Goal: Submit feedback/report problem

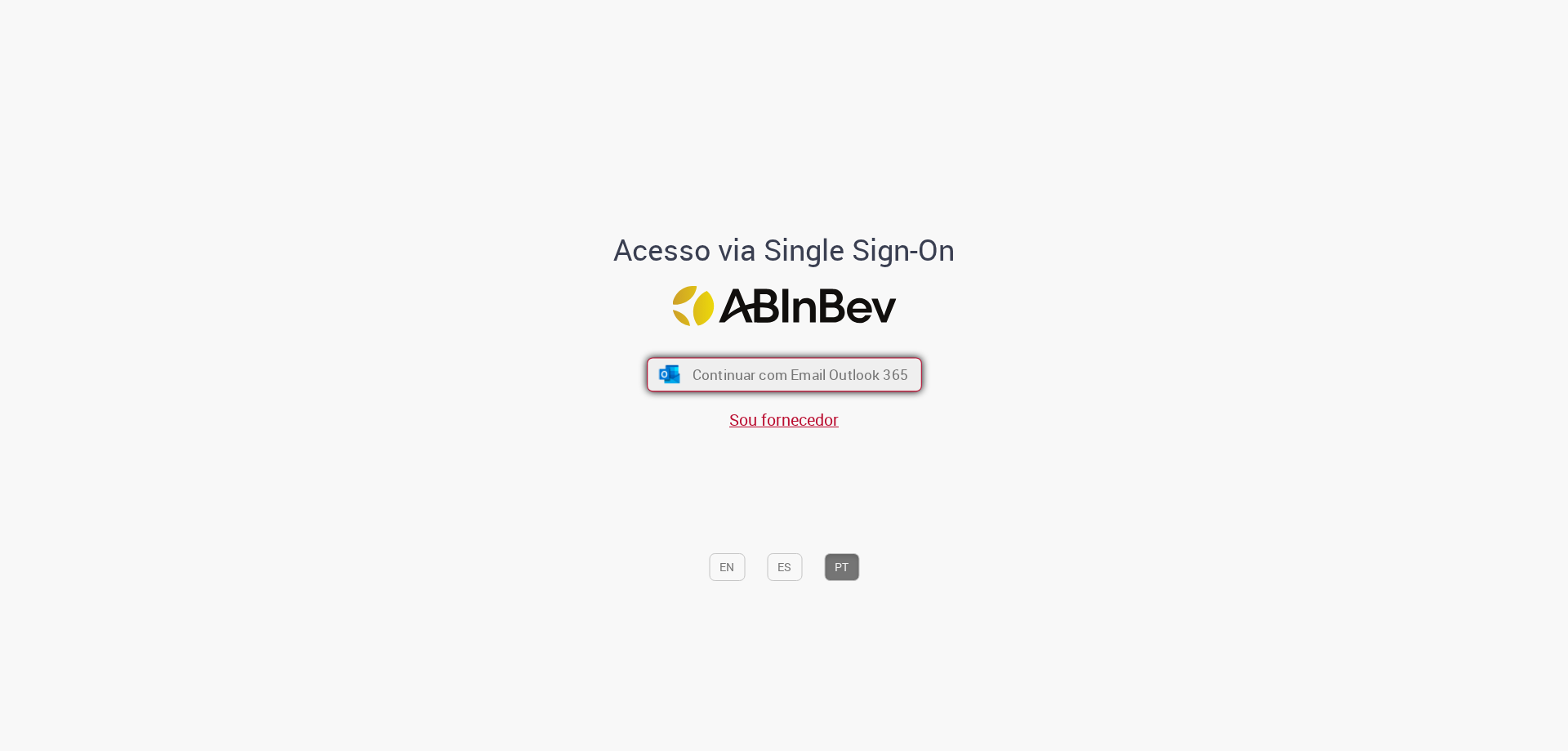
click at [737, 357] on button "Continuar com Email Outlook 365" at bounding box center [785, 375] width 275 height 34
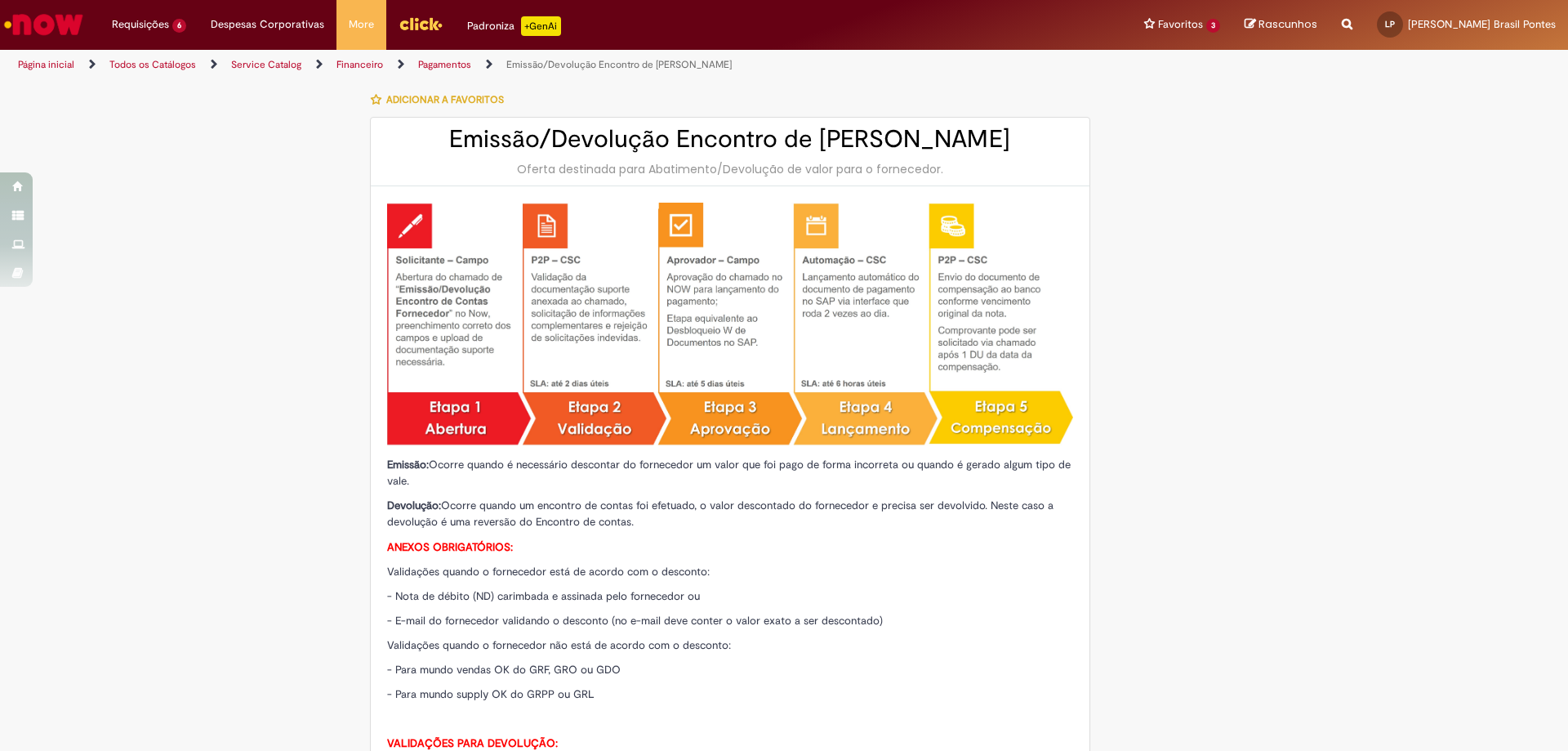
type input "********"
type input "**********"
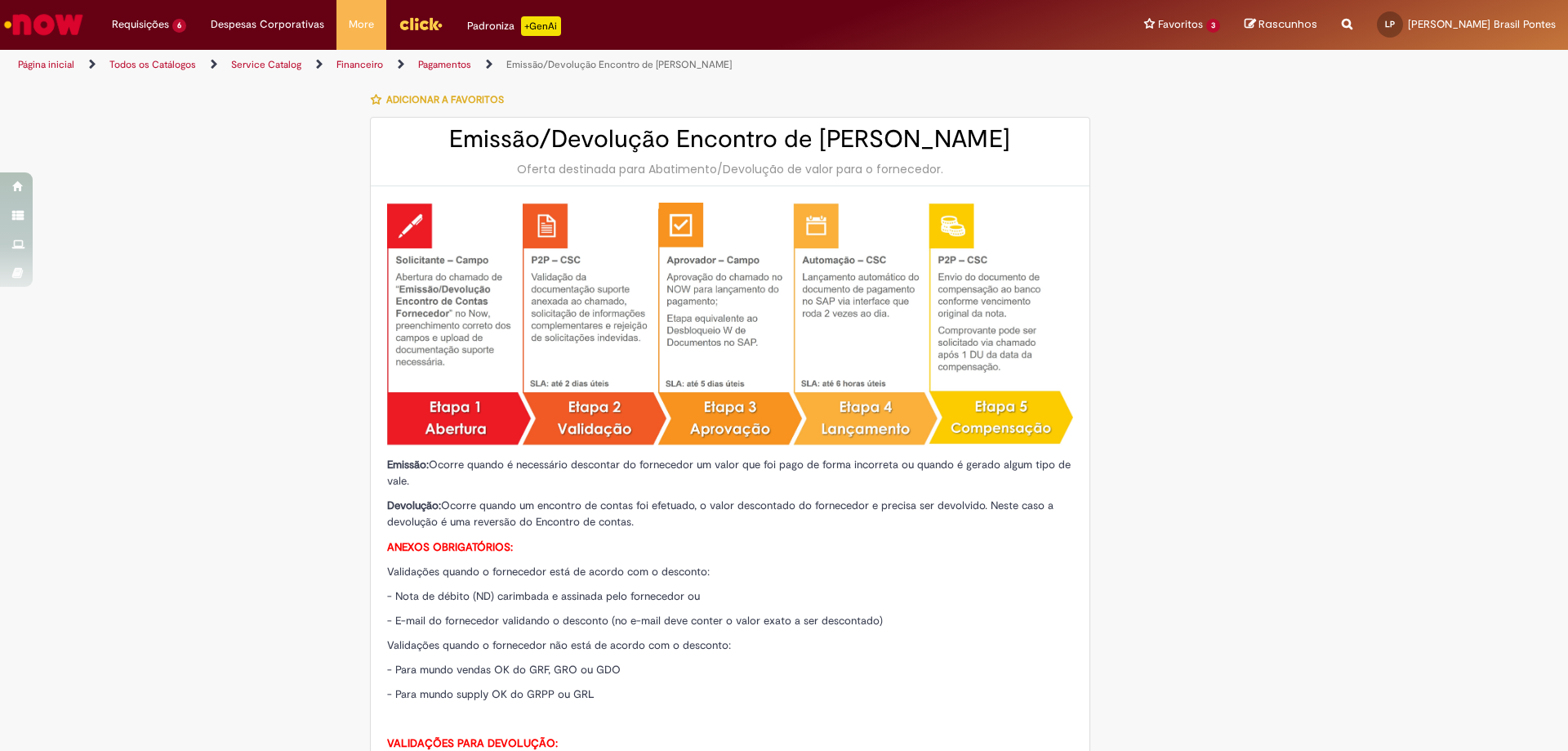
type input "****"
type input "**********"
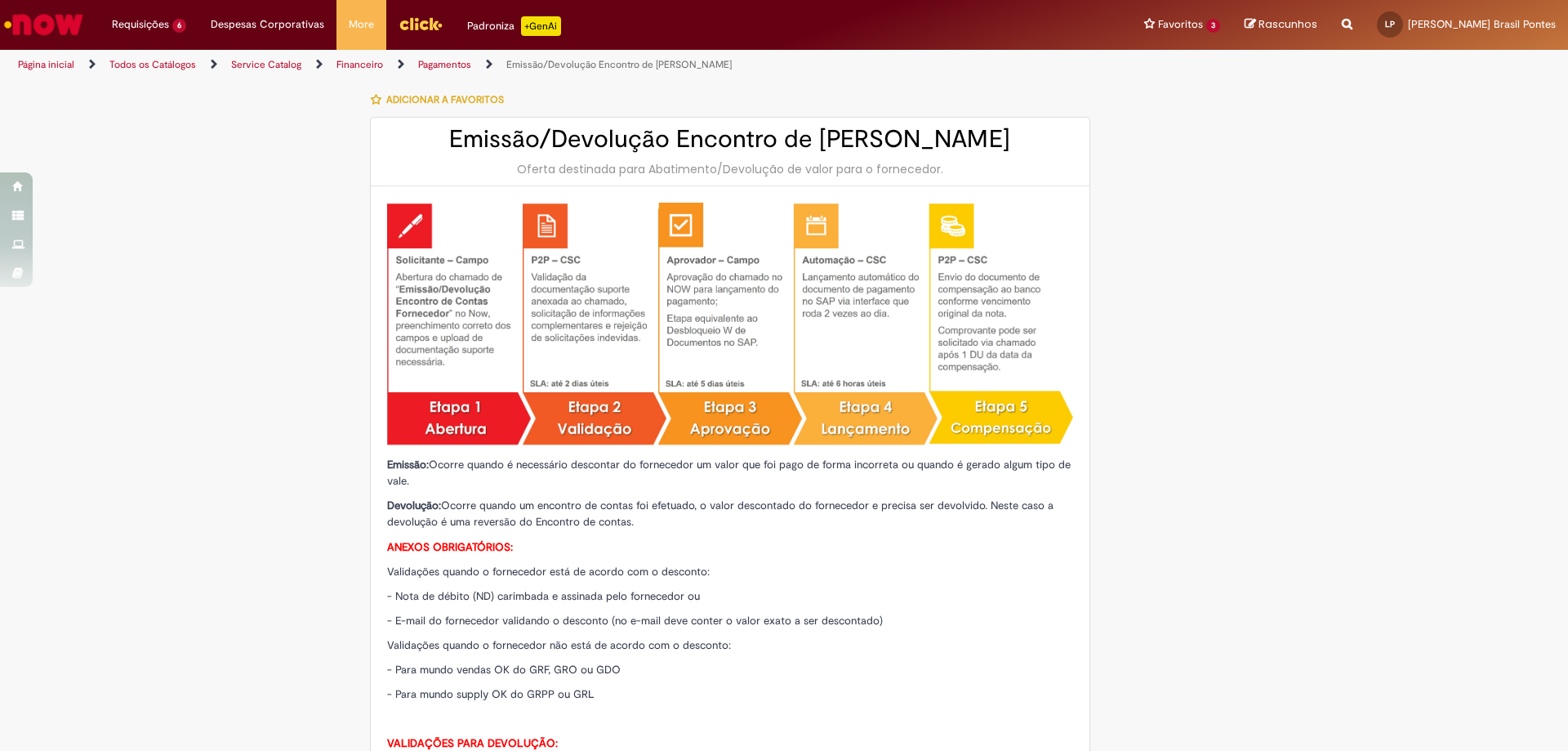
type input "**********"
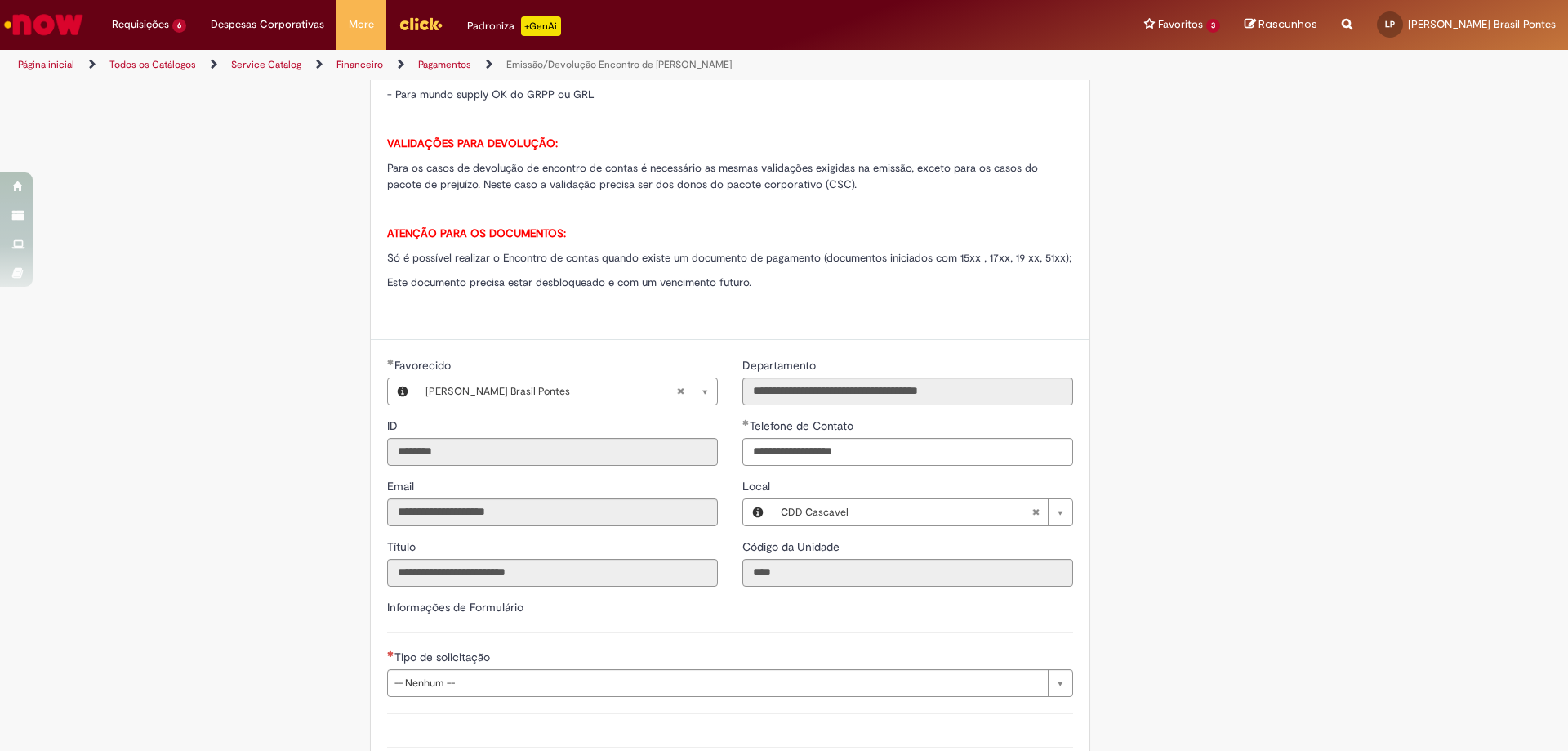
scroll to position [273, 0]
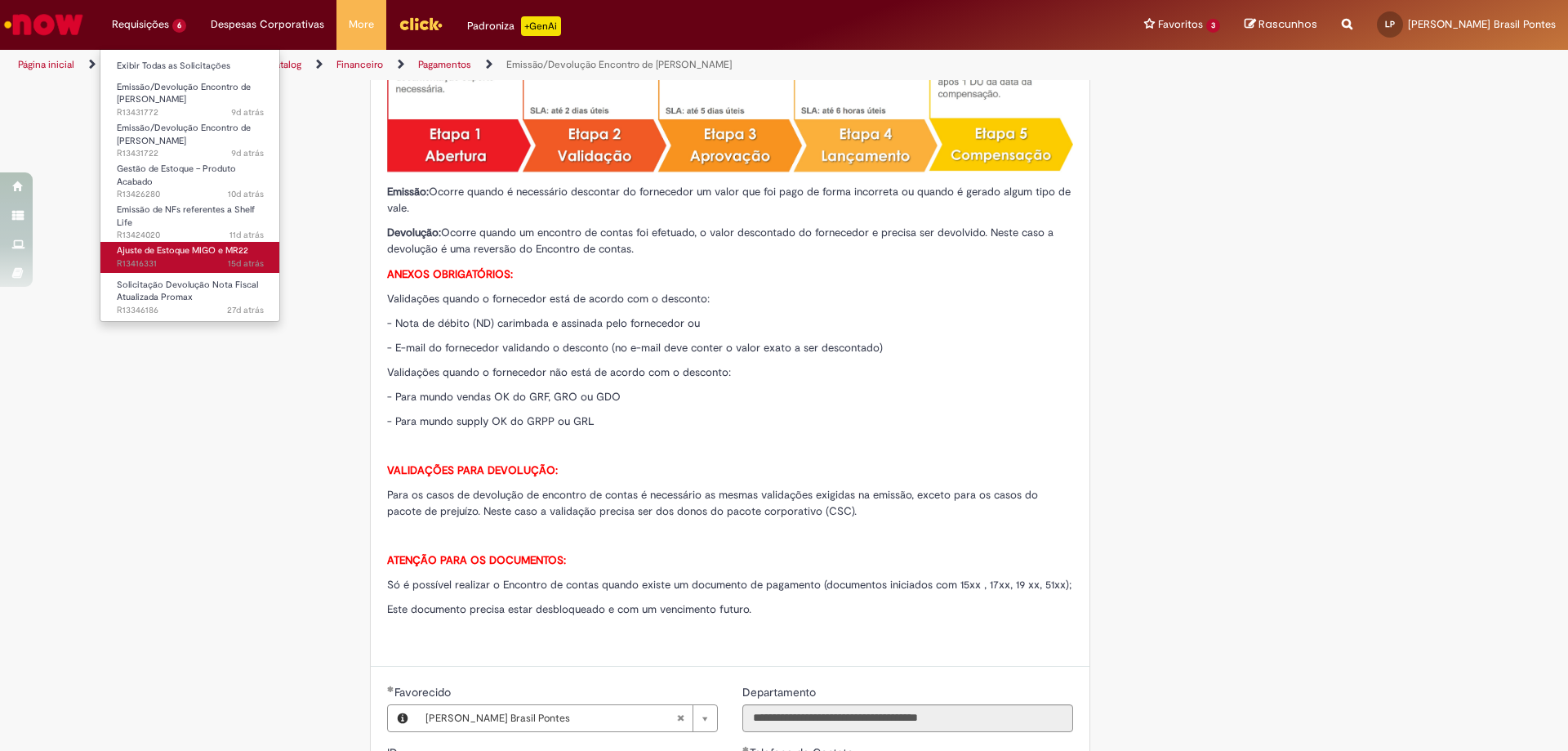
click at [217, 257] on span "Ajuste de Estoque MIGO e MR22" at bounding box center [183, 250] width 131 height 13
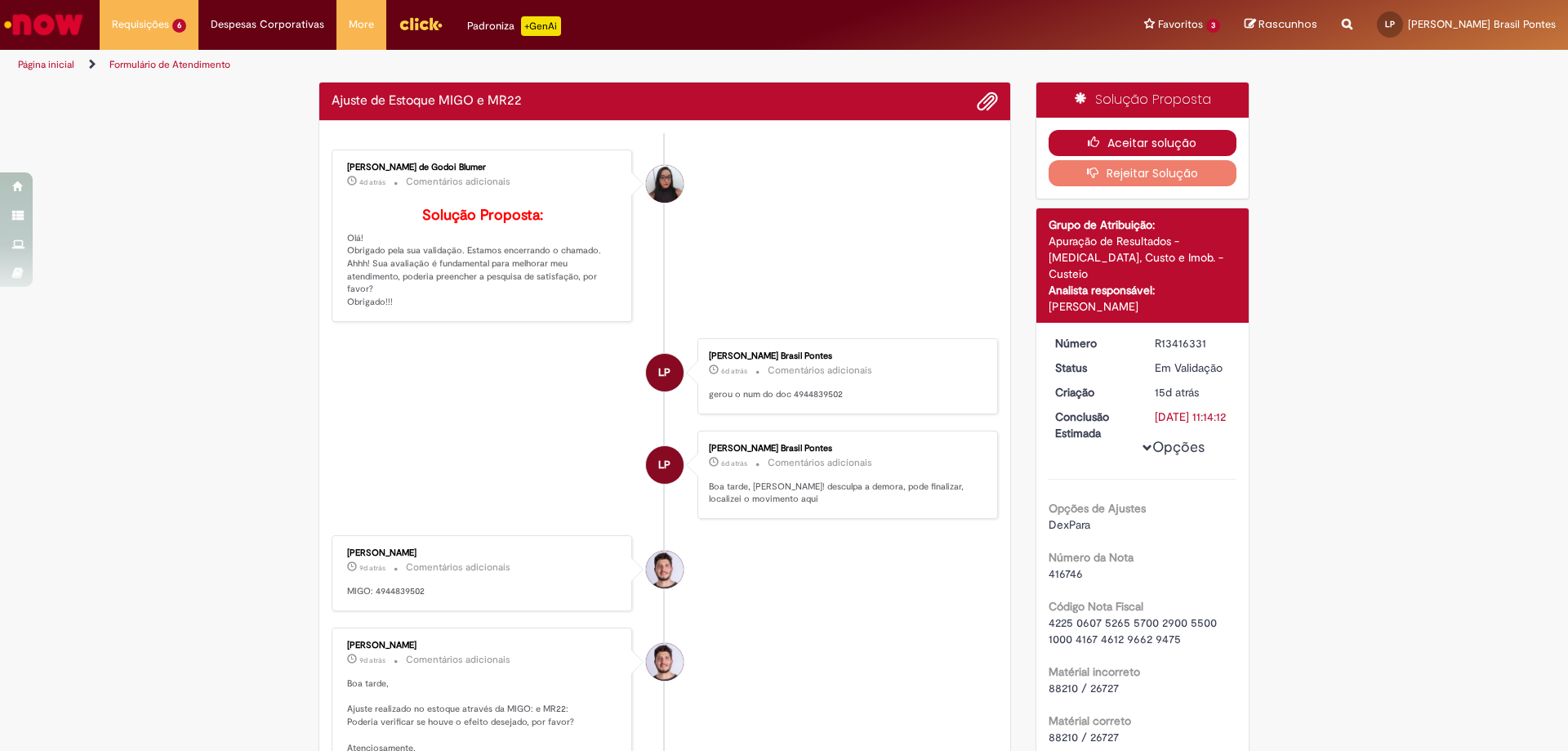
click at [1071, 136] on button "Aceitar solução" at bounding box center [1143, 142] width 189 height 26
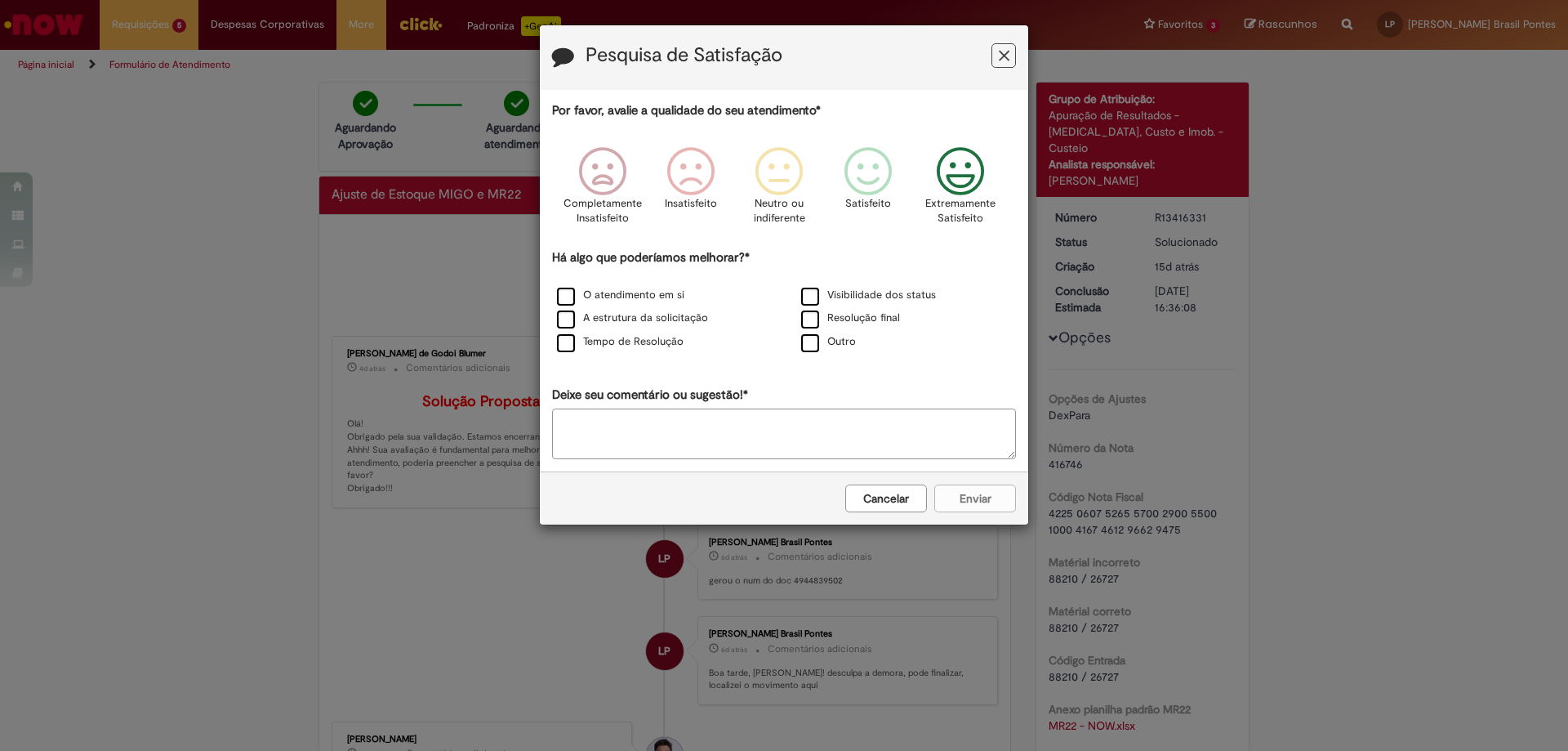
click at [960, 163] on icon "Feedback" at bounding box center [961, 171] width 61 height 49
click at [967, 493] on div "Cancelar Enviar" at bounding box center [784, 498] width 489 height 53
click at [940, 218] on p "Extremamente Satisfeito" at bounding box center [960, 212] width 70 height 31
click at [569, 297] on label "O atendimento em si" at bounding box center [621, 294] width 128 height 15
click at [599, 342] on label "Tempo de Resolução" at bounding box center [620, 341] width 127 height 15
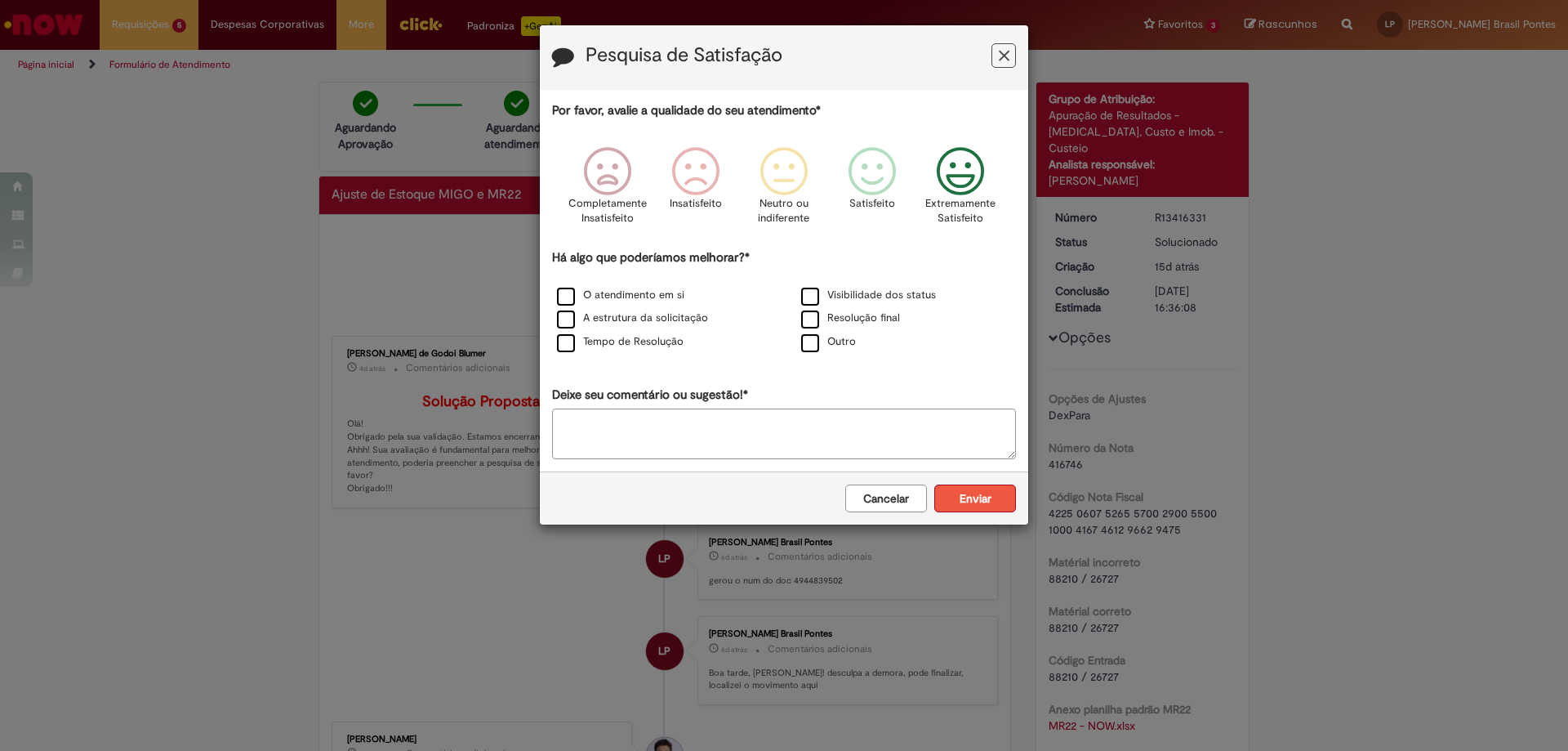
click at [984, 503] on button "Enviar" at bounding box center [975, 498] width 82 height 28
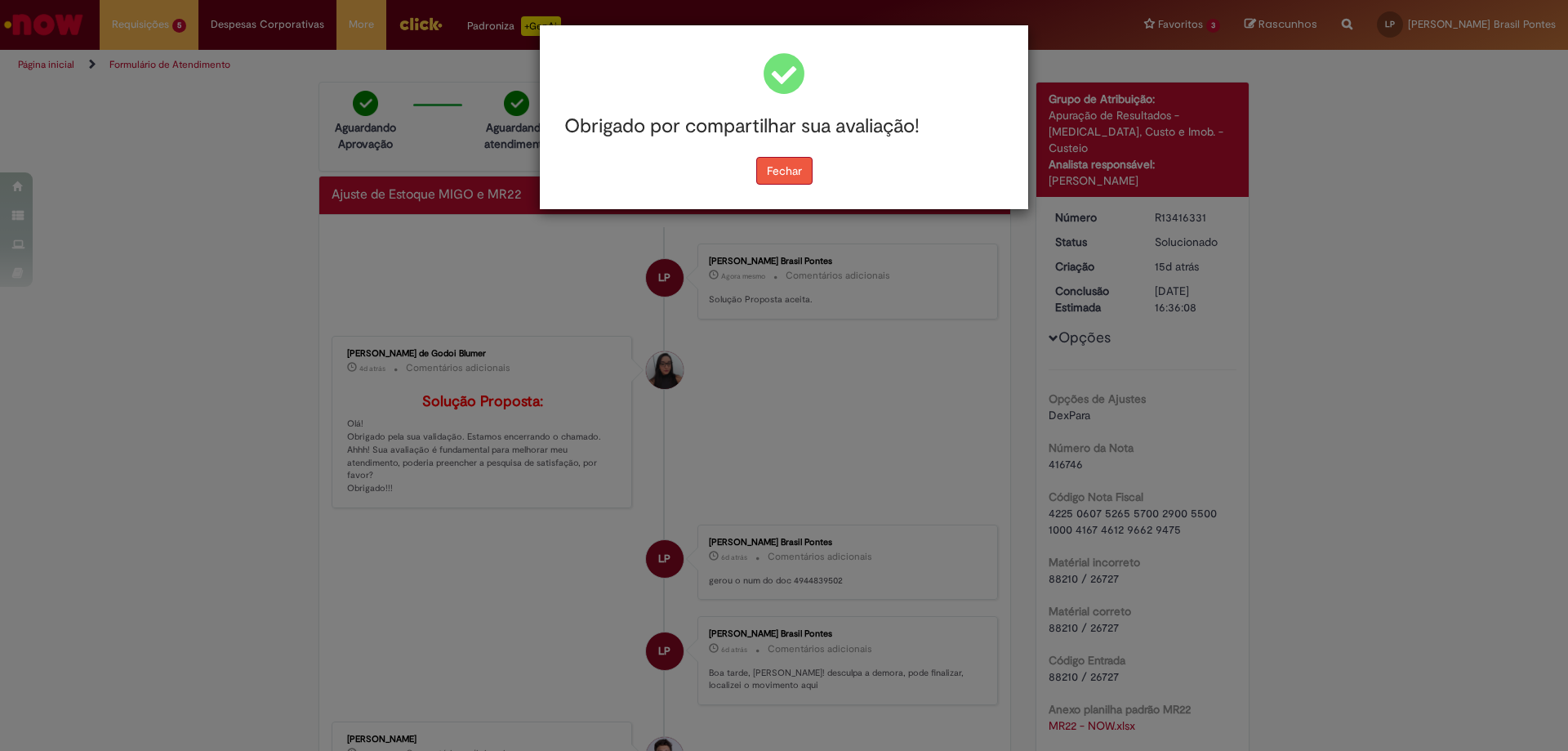
click at [781, 163] on button "Fechar" at bounding box center [784, 170] width 57 height 28
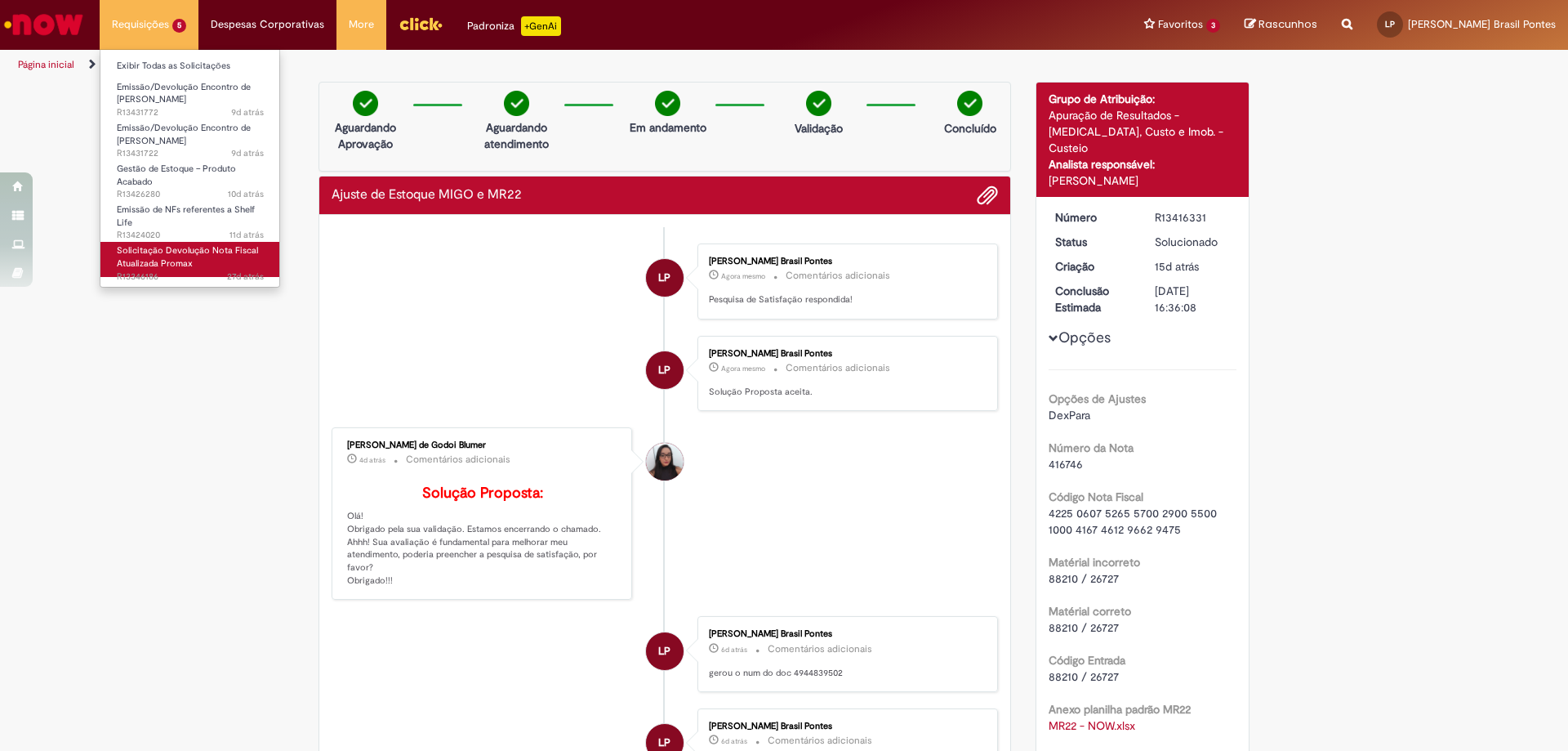
click at [156, 252] on span "Solicitação Devolução Nota Fiscal Atualizada Promax" at bounding box center [187, 257] width 141 height 25
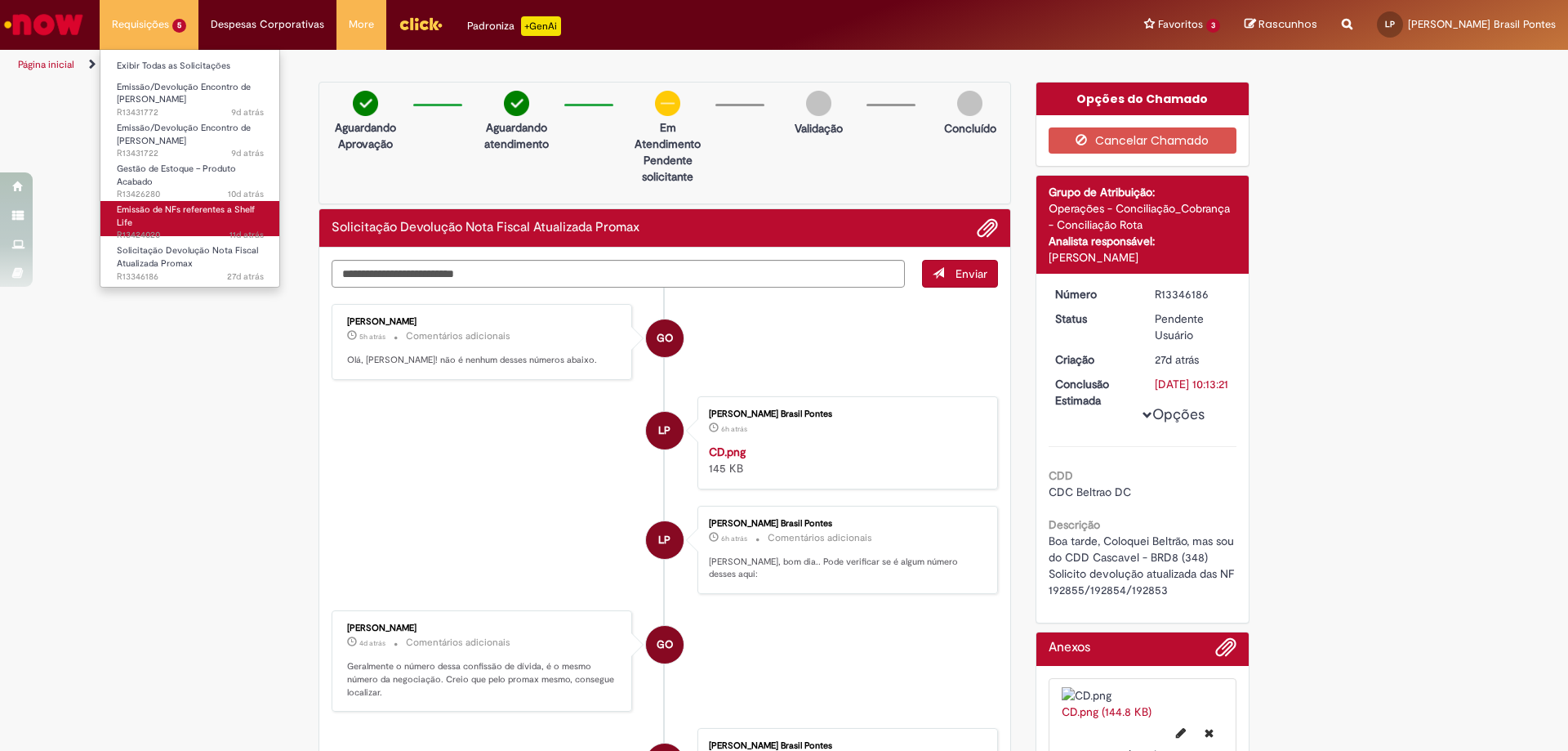
click at [171, 216] on link "Emissão de NFs referentes a Shelf Life 11d atrás 11 dias atrás R13424020" at bounding box center [191, 218] width 180 height 35
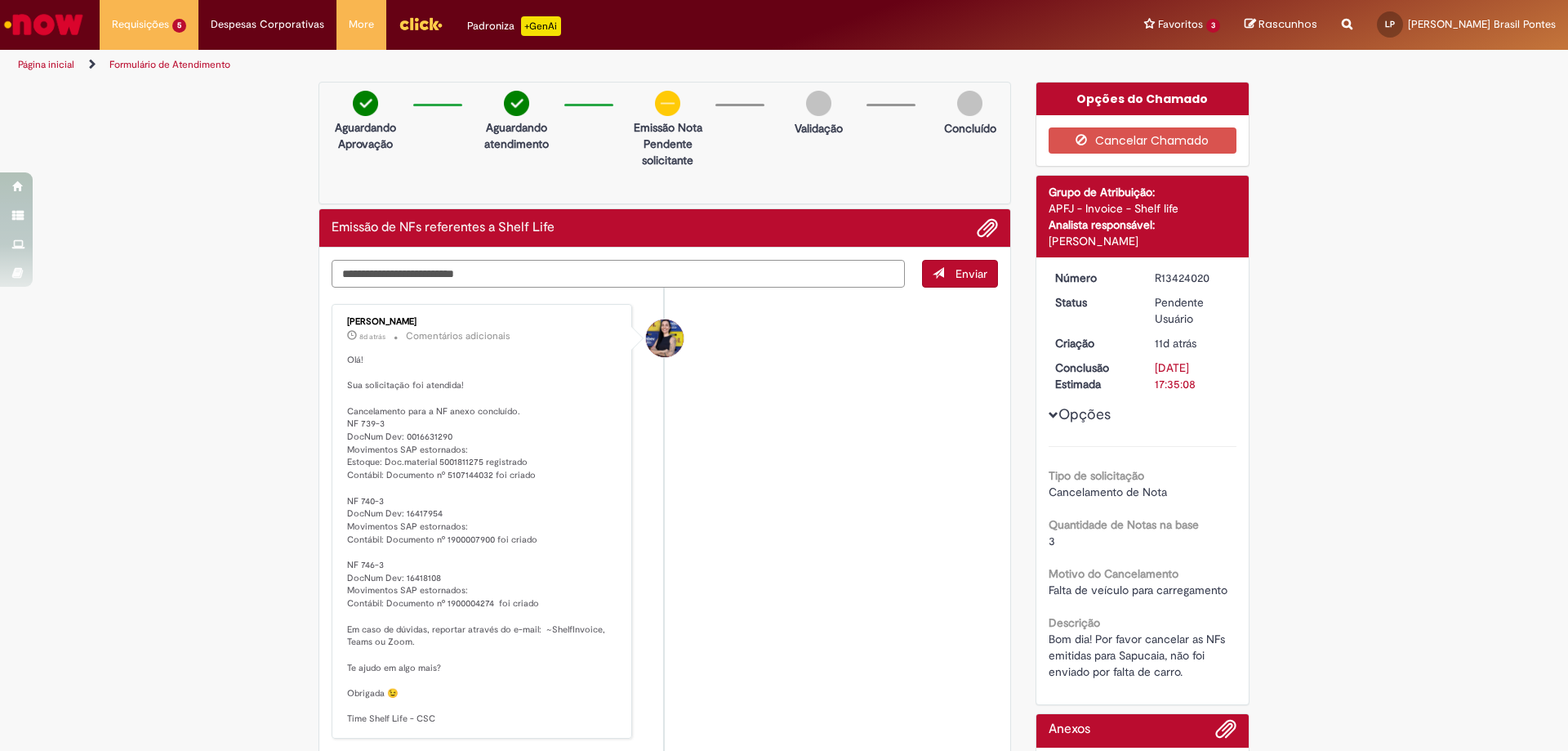
click at [508, 272] on textarea "Digite sua mensagem aqui..." at bounding box center [617, 274] width 573 height 28
type textarea "**********"
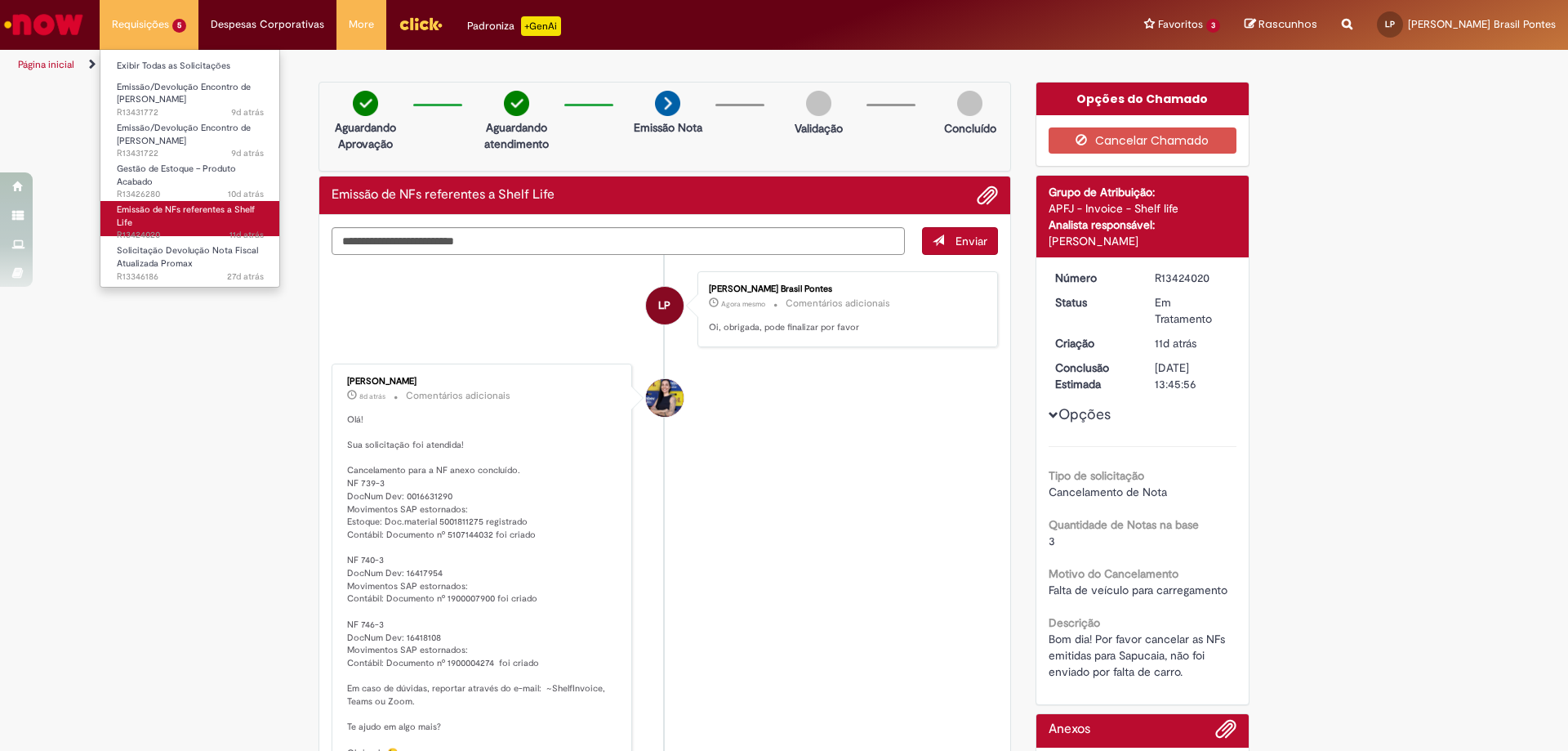
click at [196, 209] on span "Emissão de NFs referentes a Shelf Life" at bounding box center [185, 216] width 138 height 25
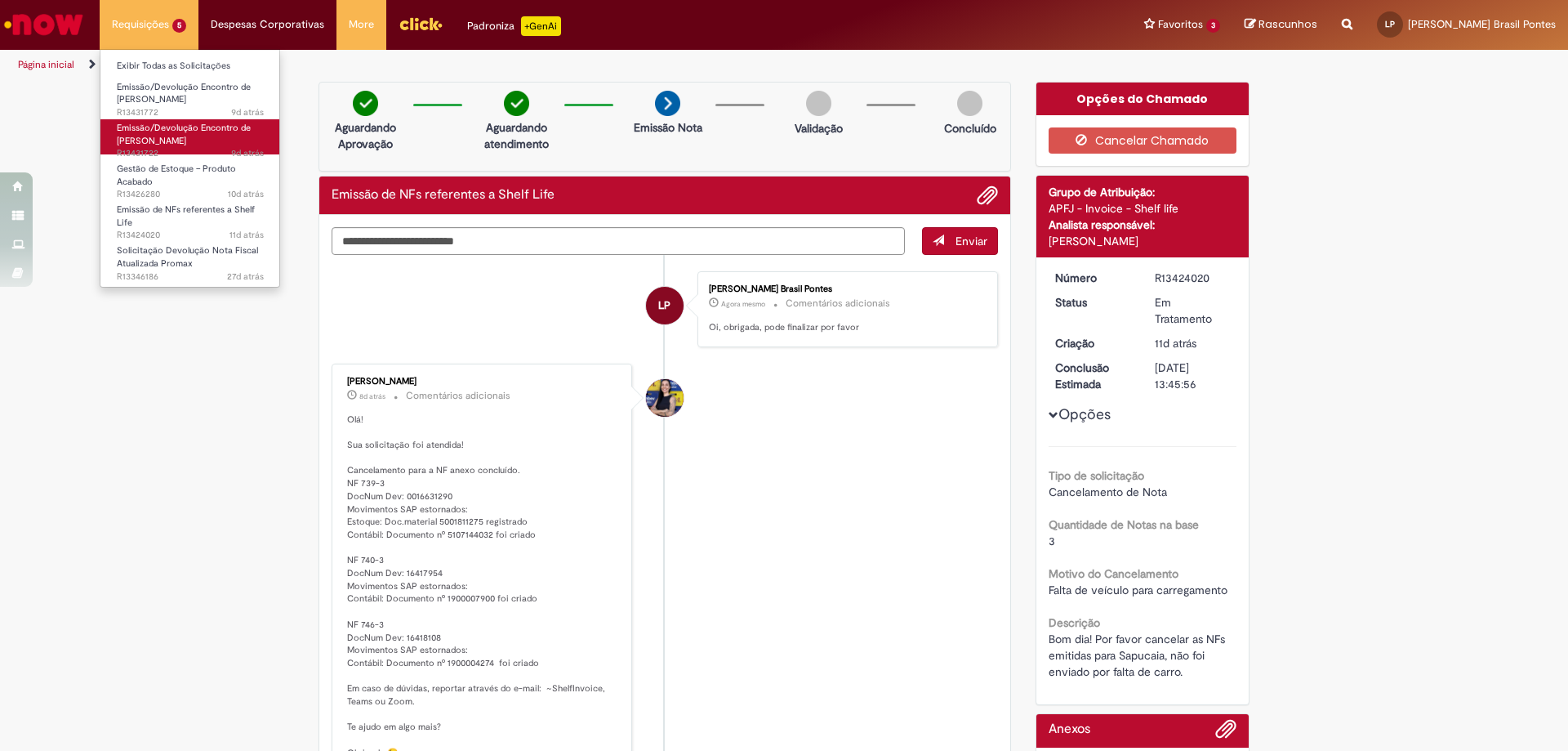
click at [167, 143] on span "Emissão/Devolução Encontro de [PERSON_NAME]" at bounding box center [184, 134] width 134 height 25
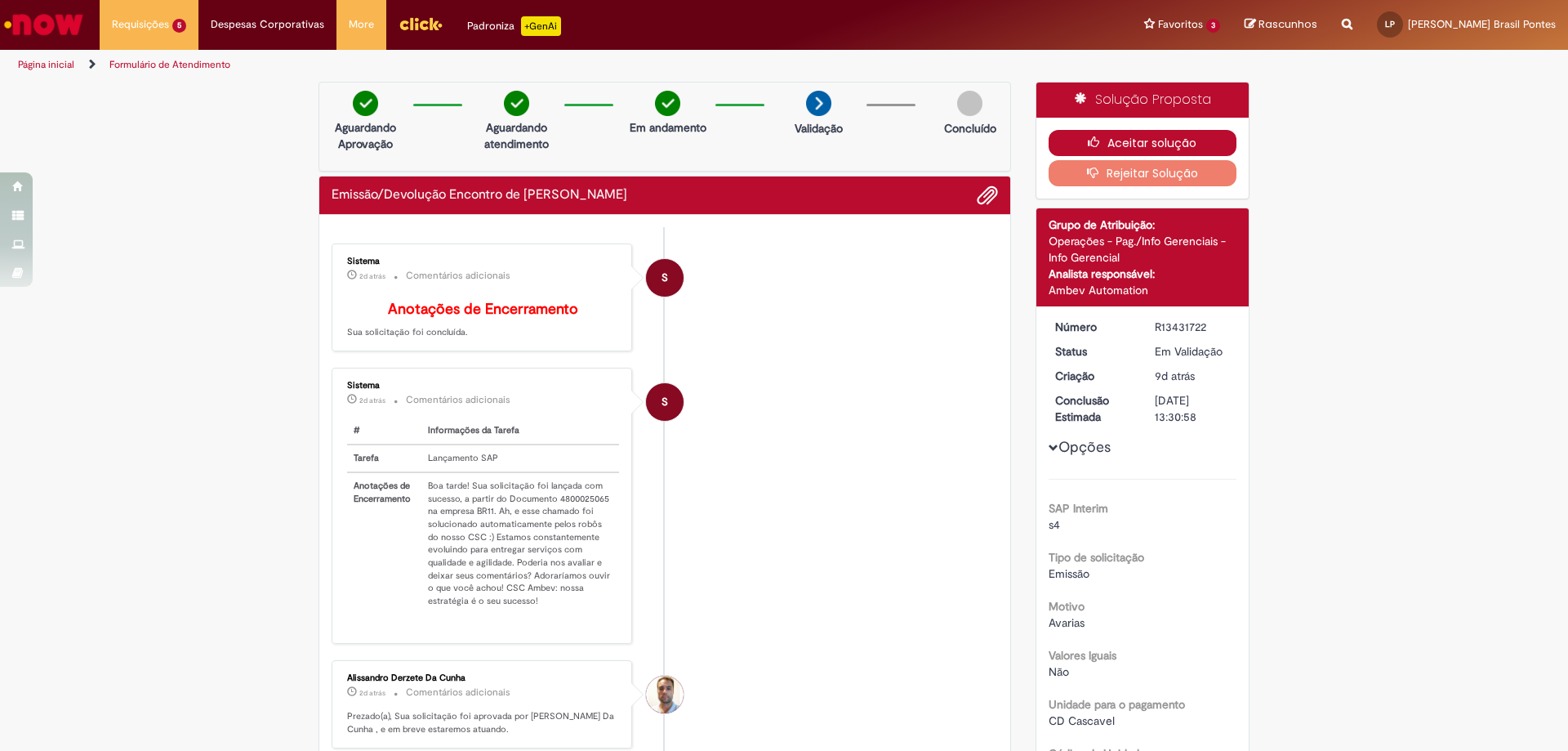
click at [1147, 140] on button "Aceitar solução" at bounding box center [1143, 142] width 189 height 26
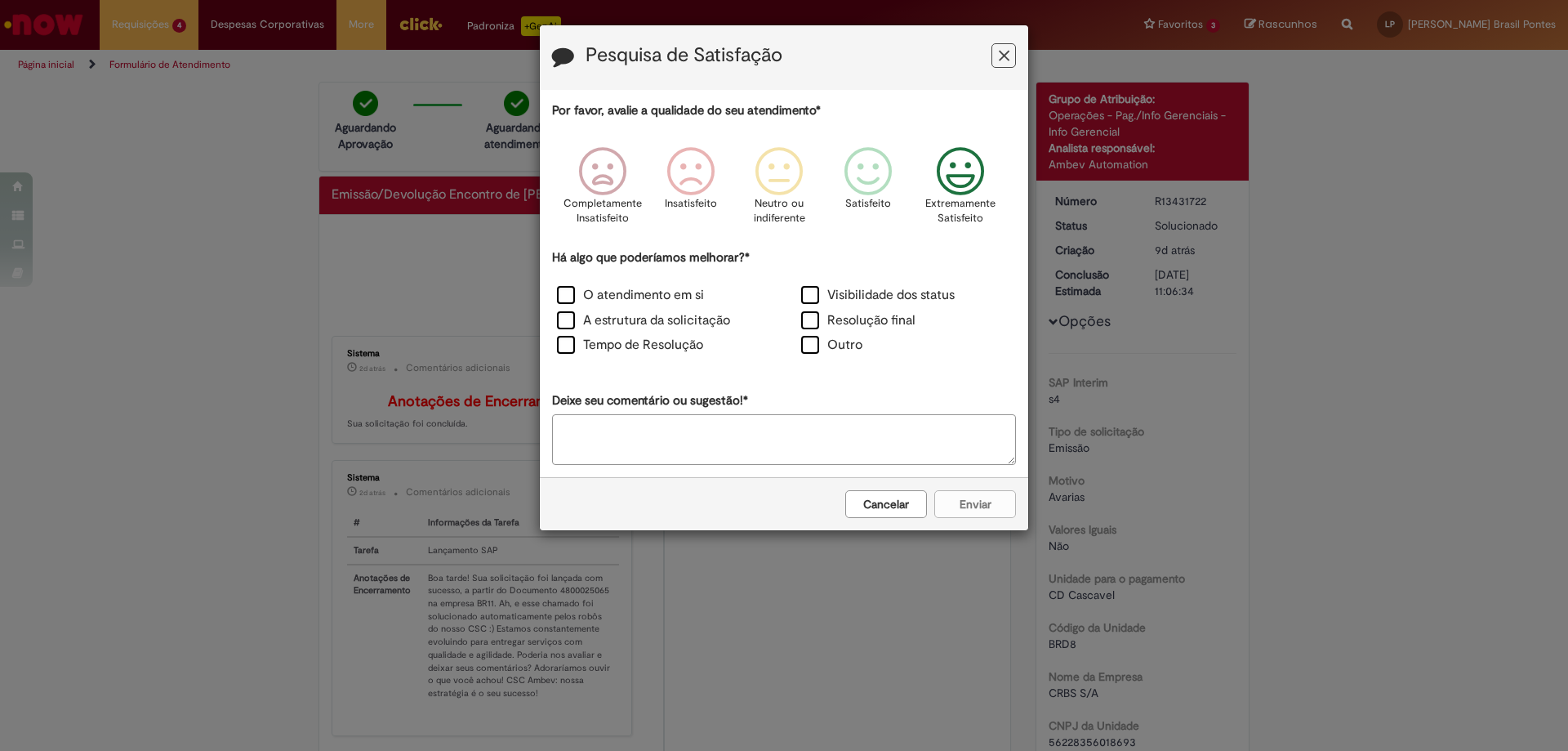
click at [958, 168] on icon "Feedback" at bounding box center [961, 171] width 61 height 49
click at [622, 348] on label "Tempo de Resolução" at bounding box center [630, 345] width 146 height 19
click at [851, 295] on label "Visibilidade dos status" at bounding box center [878, 295] width 154 height 19
click at [648, 345] on label "Tempo de Resolução" at bounding box center [630, 345] width 146 height 19
click at [975, 510] on button "Enviar" at bounding box center [975, 503] width 82 height 28
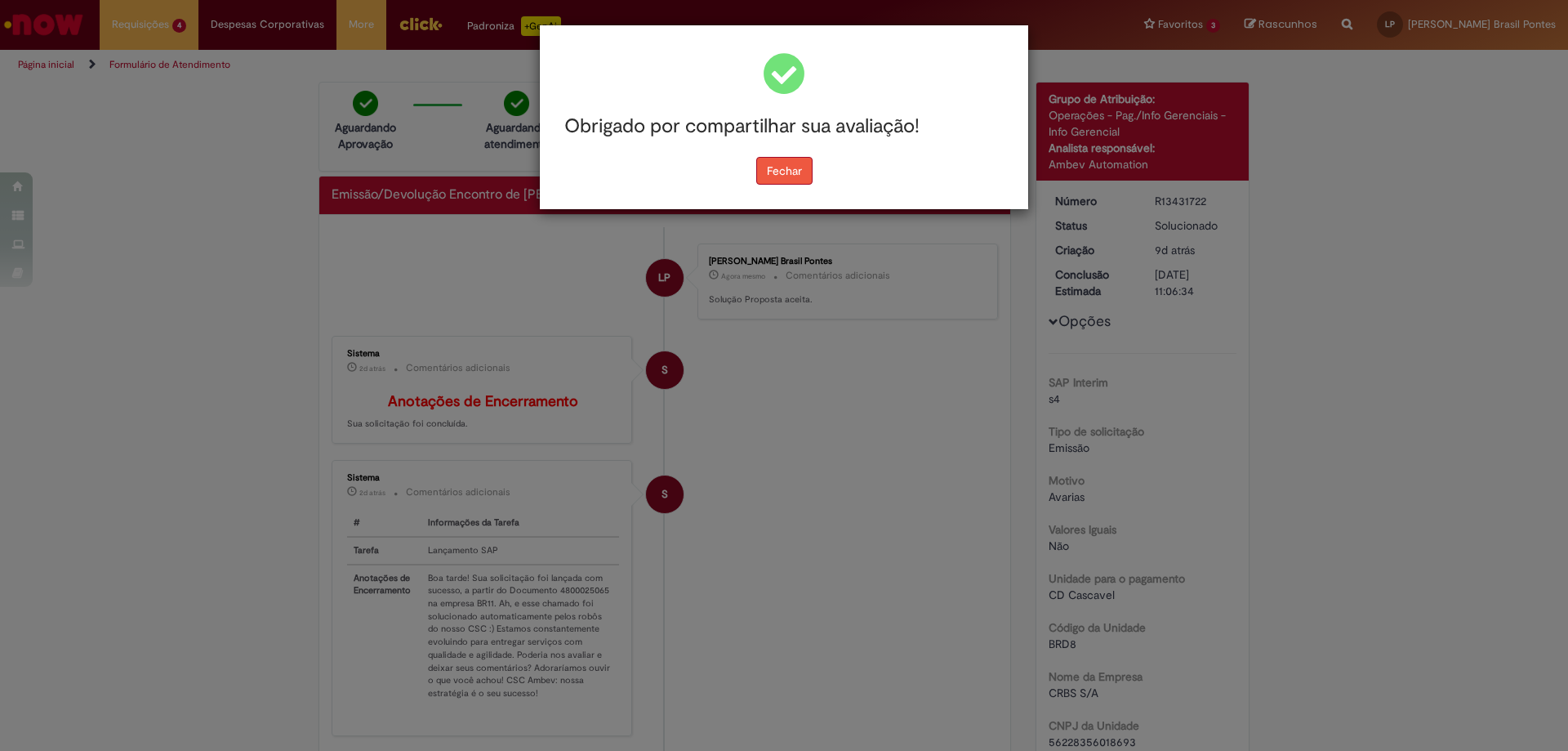
click at [790, 185] on button "Fechar" at bounding box center [784, 170] width 57 height 28
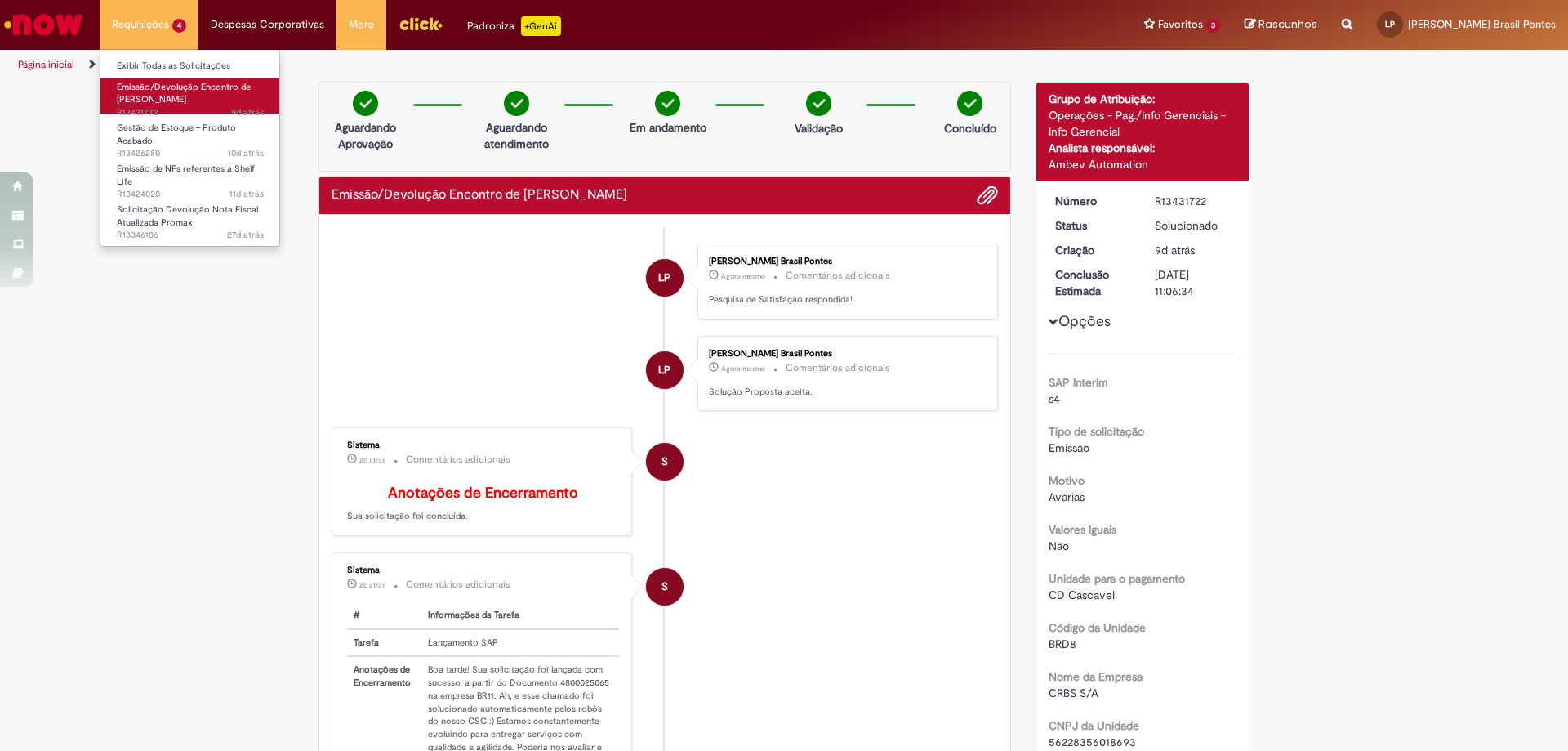
click at [215, 92] on span "Emissão/Devolução Encontro de [PERSON_NAME]" at bounding box center [184, 94] width 134 height 25
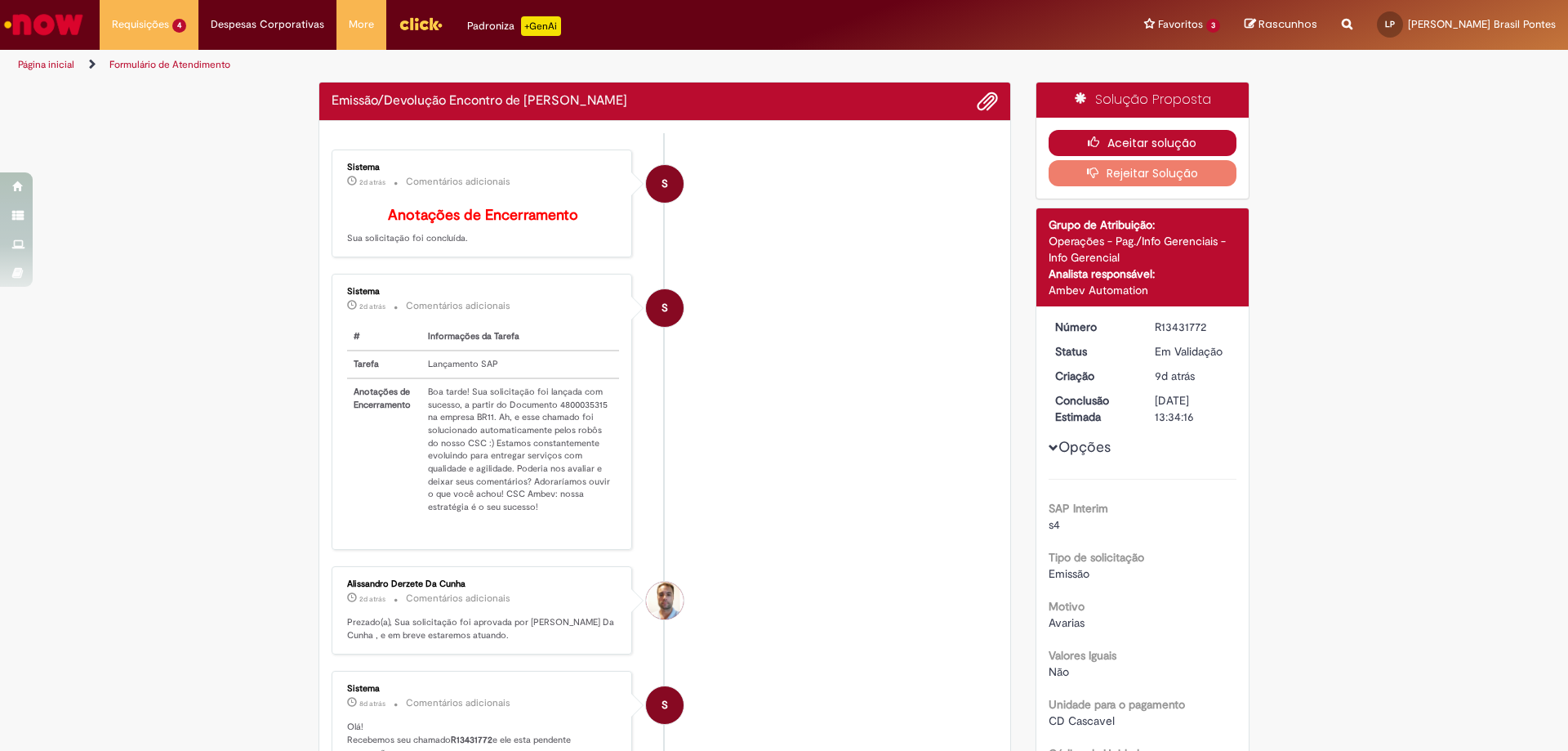
click at [1159, 139] on button "Aceitar solução" at bounding box center [1143, 142] width 189 height 26
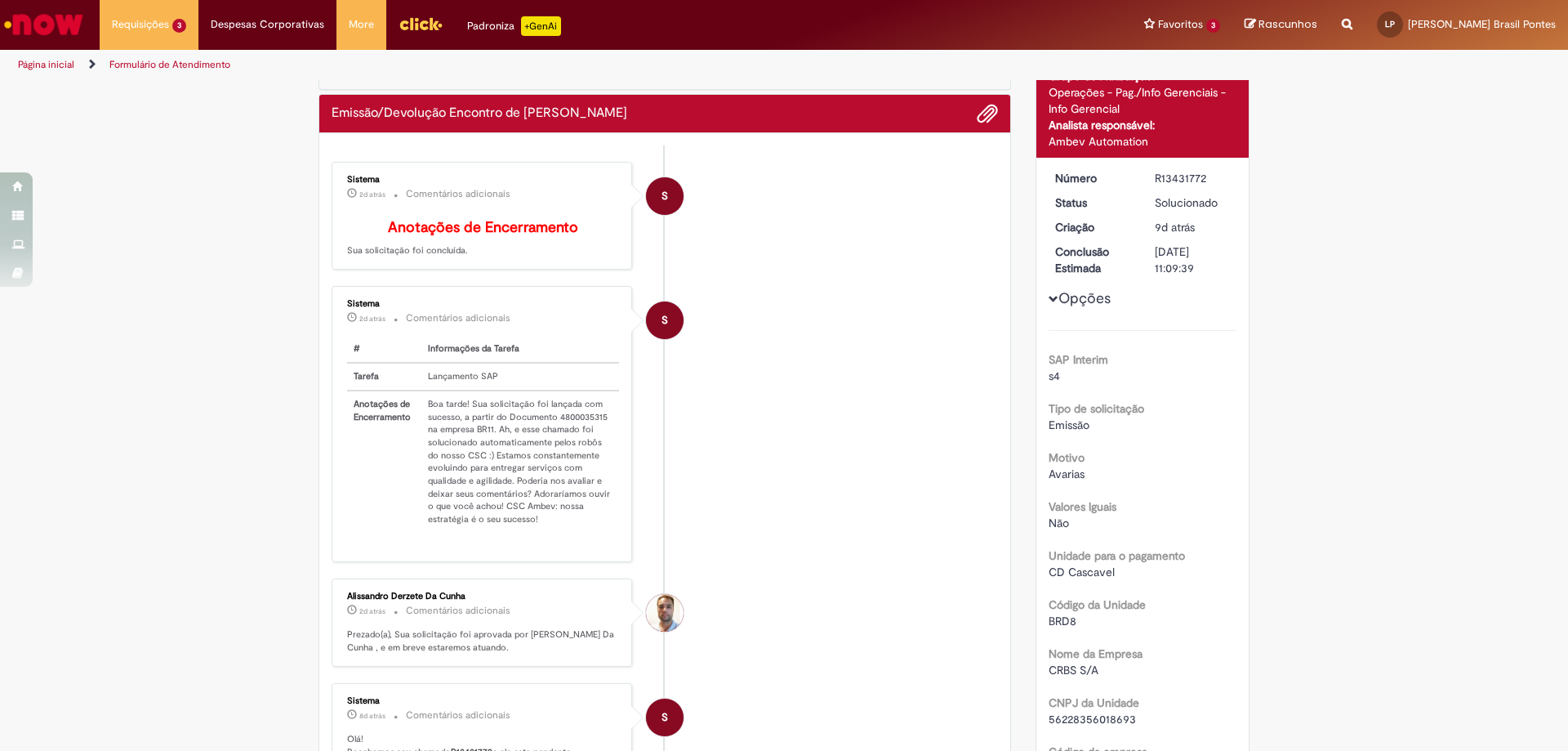
scroll to position [163, 0]
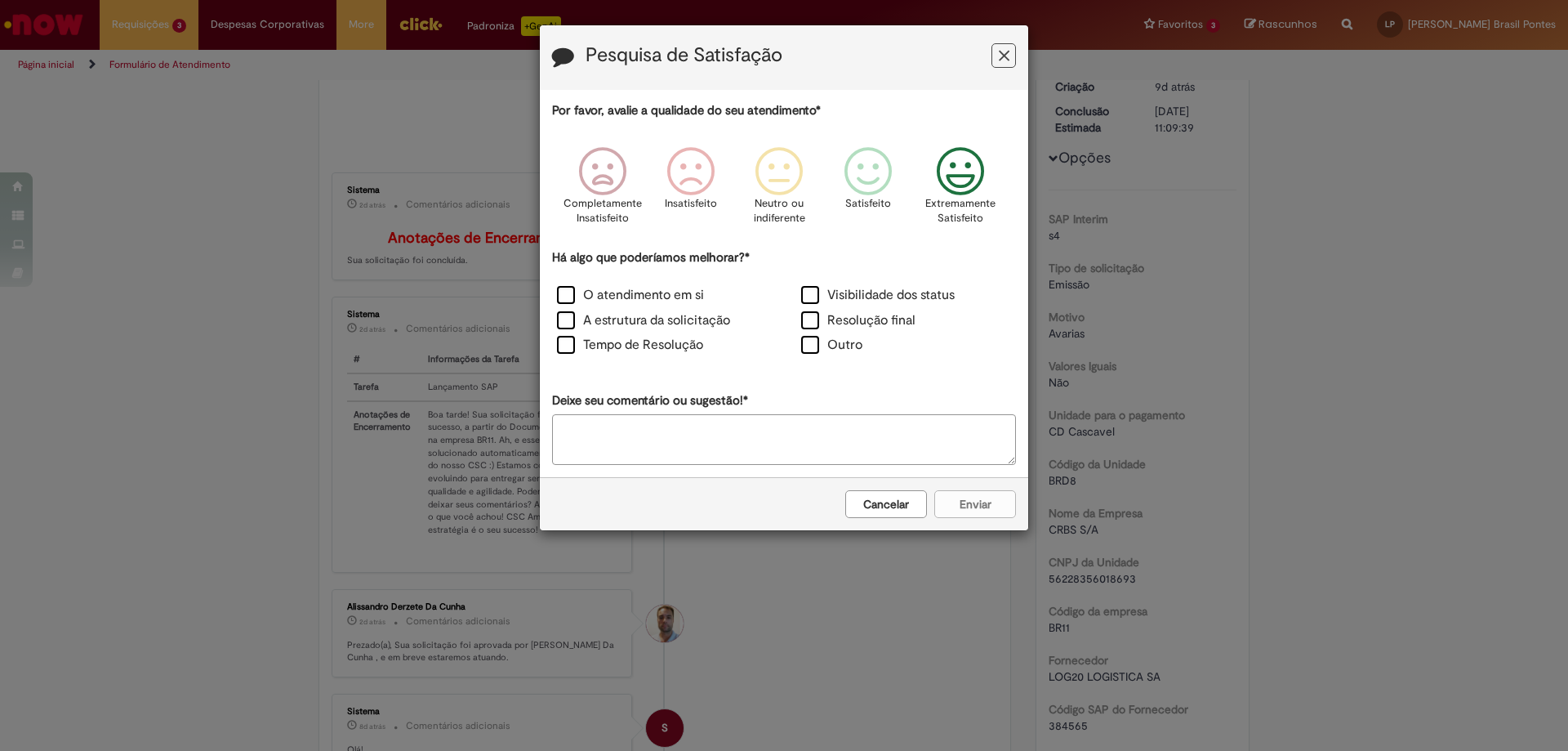
click at [960, 172] on icon "Feedback" at bounding box center [961, 171] width 61 height 49
click at [837, 298] on label "Visibilidade dos status" at bounding box center [878, 295] width 154 height 19
click at [987, 510] on button "Enviar" at bounding box center [975, 503] width 82 height 28
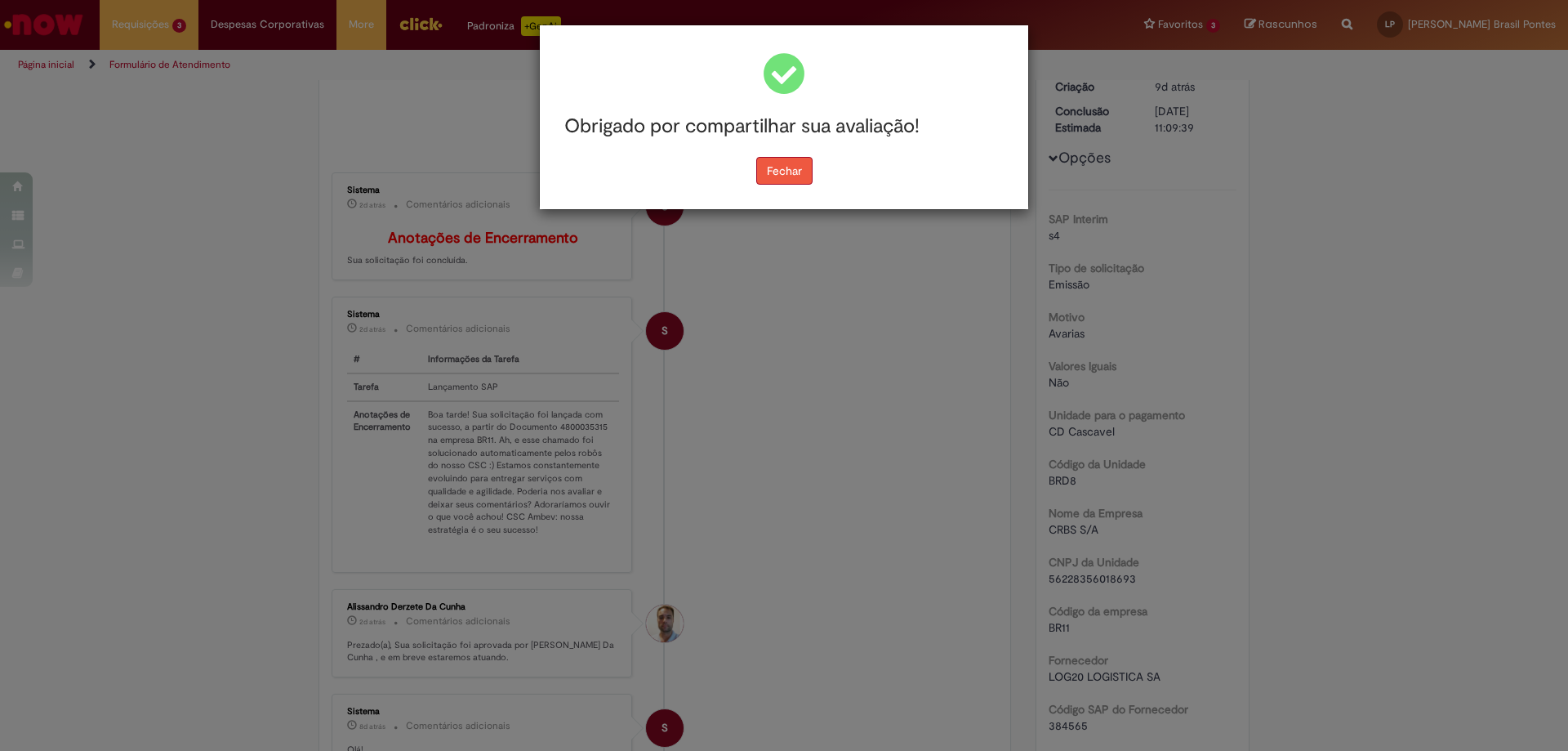
click at [772, 157] on button "Fechar" at bounding box center [784, 170] width 57 height 28
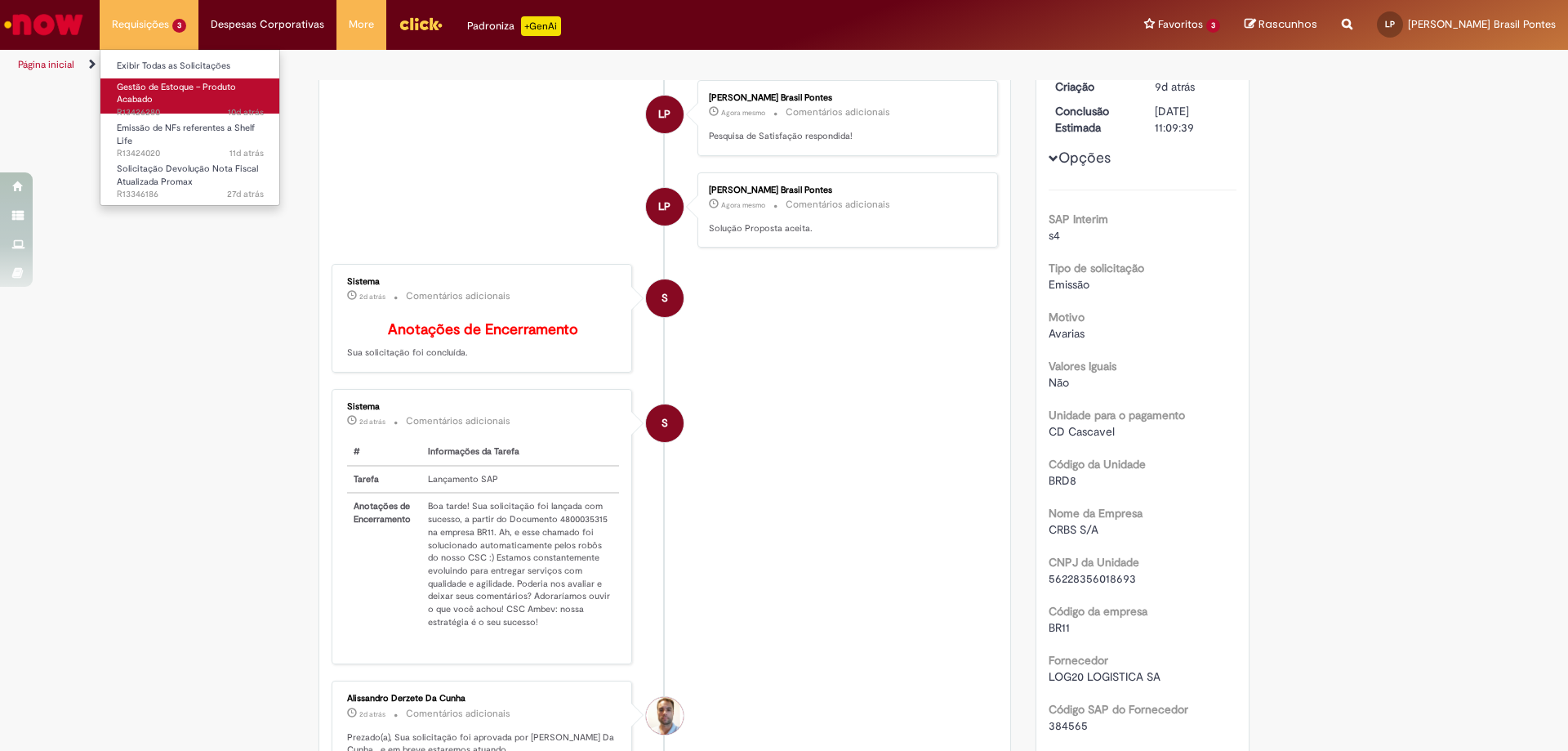
click at [194, 100] on link "Gestão de Estoque – Produto Acabado 10d atrás 10 dias atrás R13426280" at bounding box center [191, 95] width 180 height 35
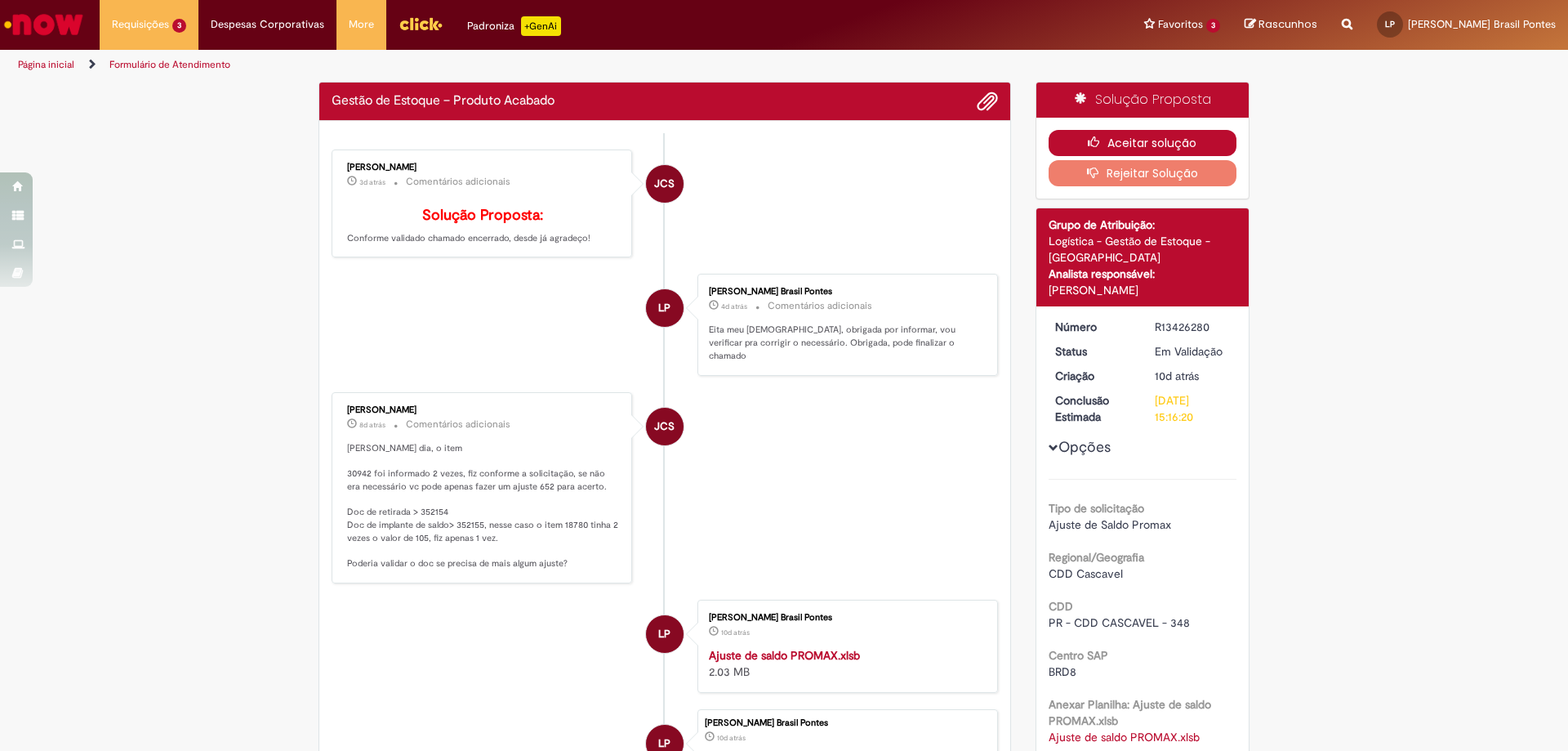
click at [1166, 131] on button "Aceitar solução" at bounding box center [1143, 142] width 189 height 26
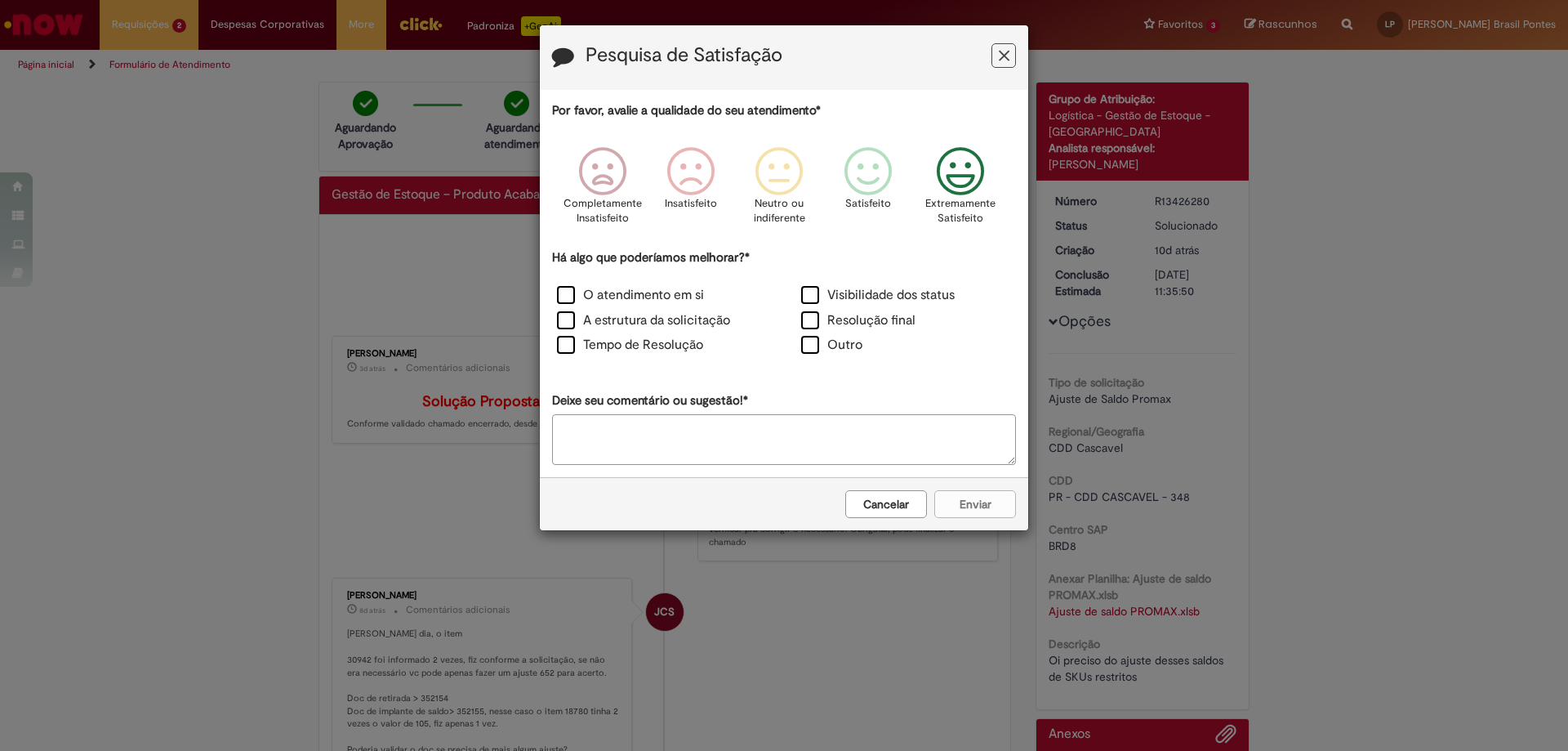
click at [950, 177] on icon "Feedback" at bounding box center [961, 171] width 61 height 49
click at [664, 348] on label "Tempo de Resolução" at bounding box center [630, 345] width 146 height 19
click at [993, 520] on div "Cancelar Enviar" at bounding box center [784, 503] width 489 height 53
click at [1002, 509] on button "Enviar" at bounding box center [975, 503] width 82 height 28
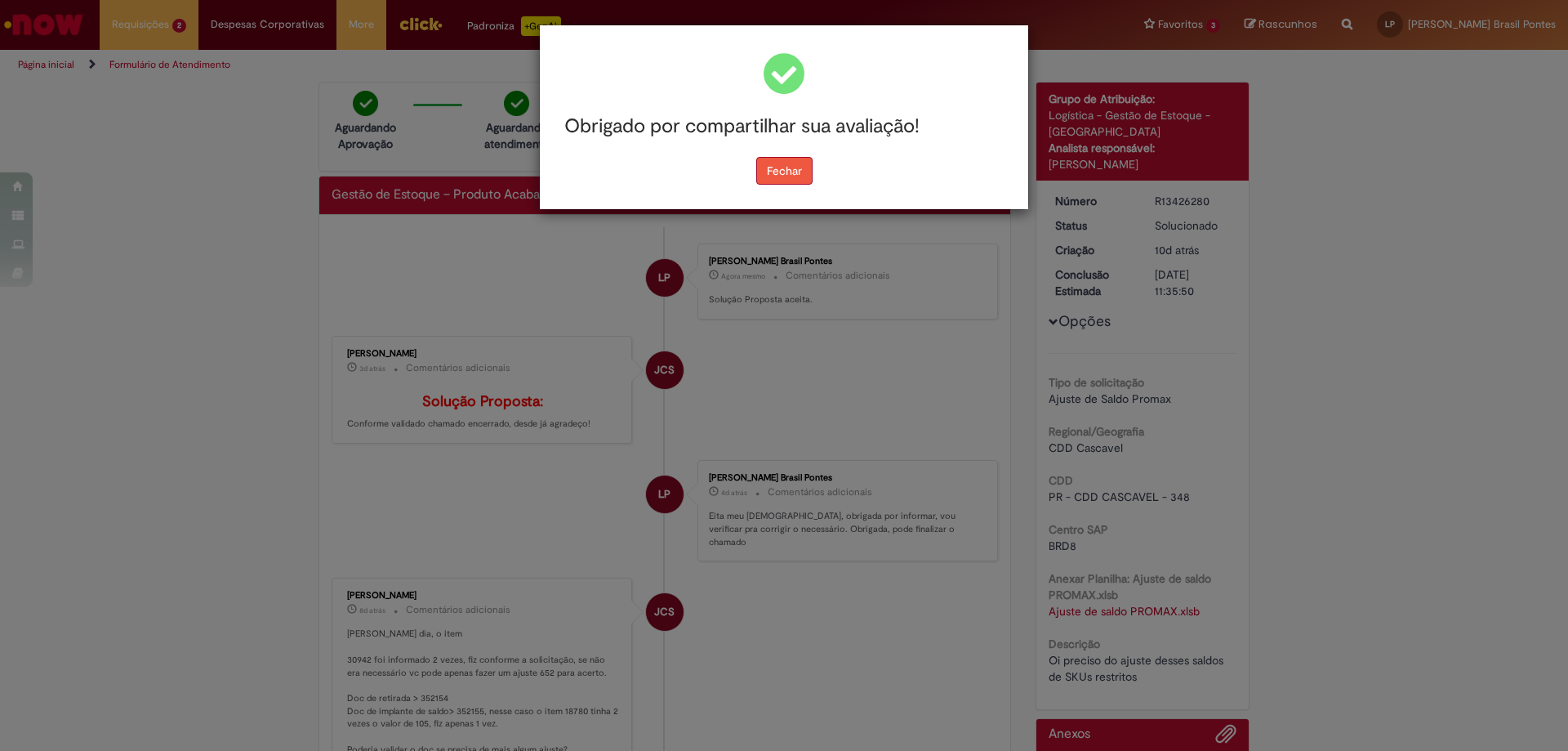
click at [784, 178] on button "Fechar" at bounding box center [784, 170] width 57 height 28
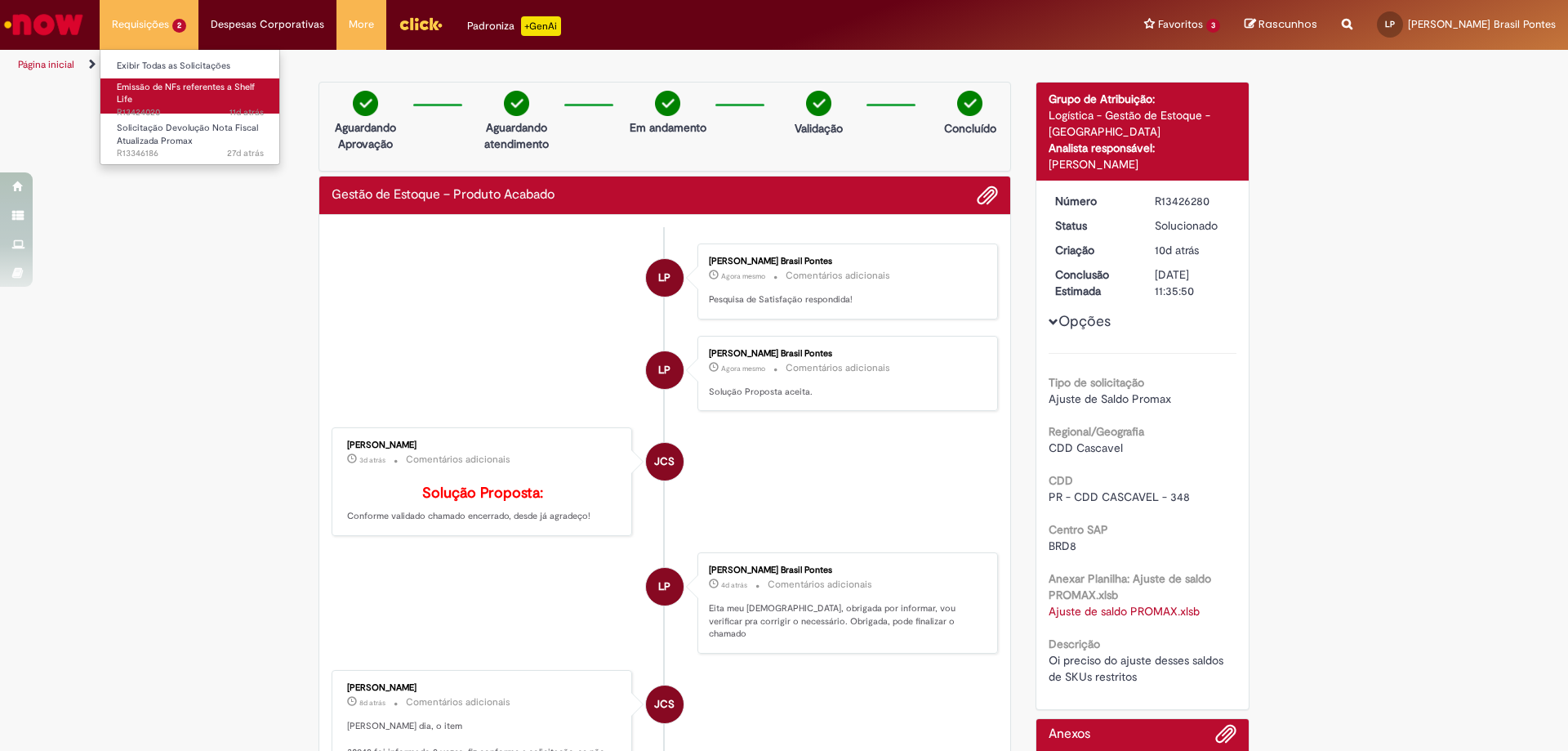
click at [194, 99] on link "Emissão de NFs referentes a Shelf Life 11d atrás 11 dias atrás R13424020" at bounding box center [191, 95] width 180 height 35
click at [191, 98] on link "Emissão de NFs referentes a Shelf Life 11d atrás 11 dias atrás R13424020" at bounding box center [191, 95] width 180 height 35
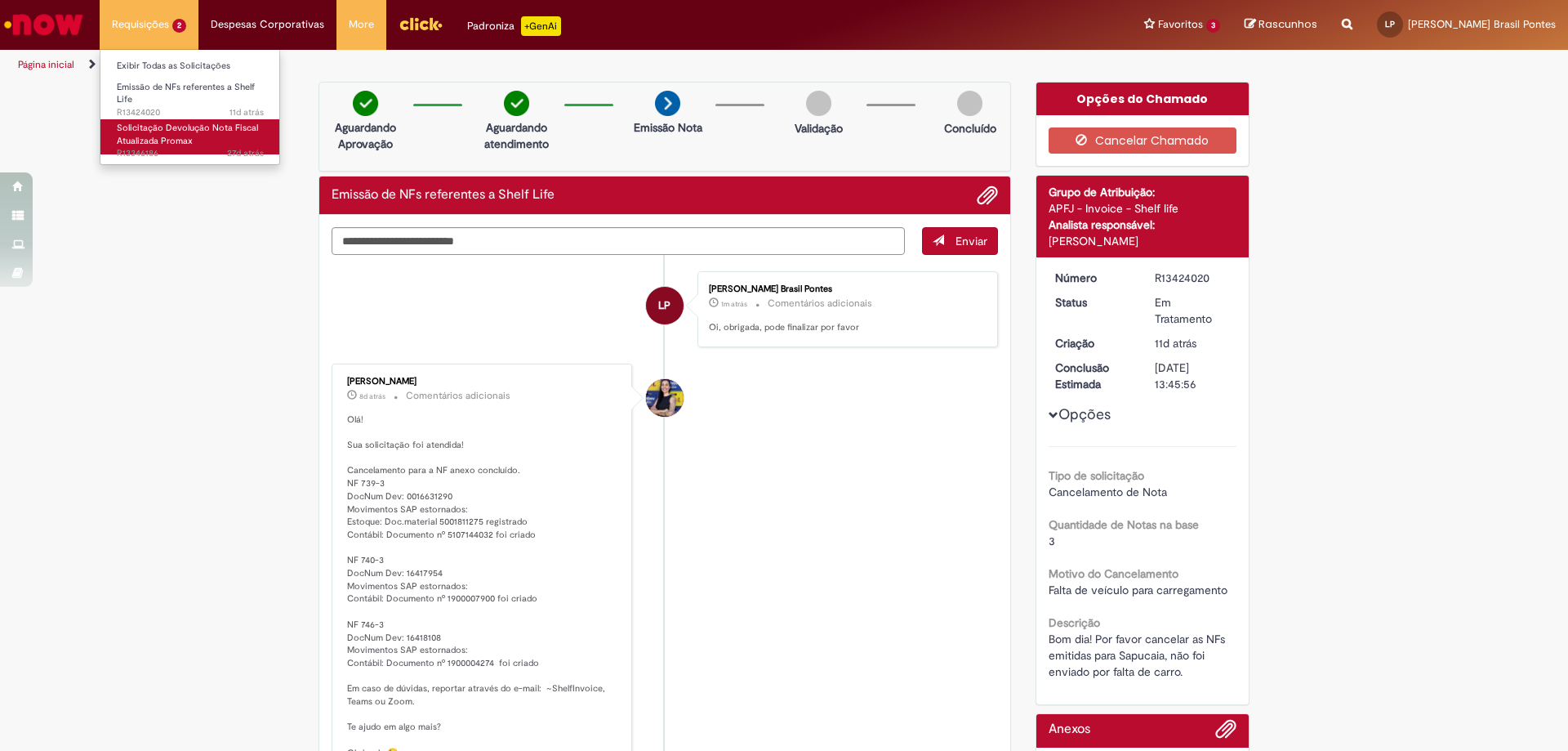
click at [173, 135] on span "Solicitação Devolução Nota Fiscal Atualizada Promax" at bounding box center [187, 134] width 141 height 25
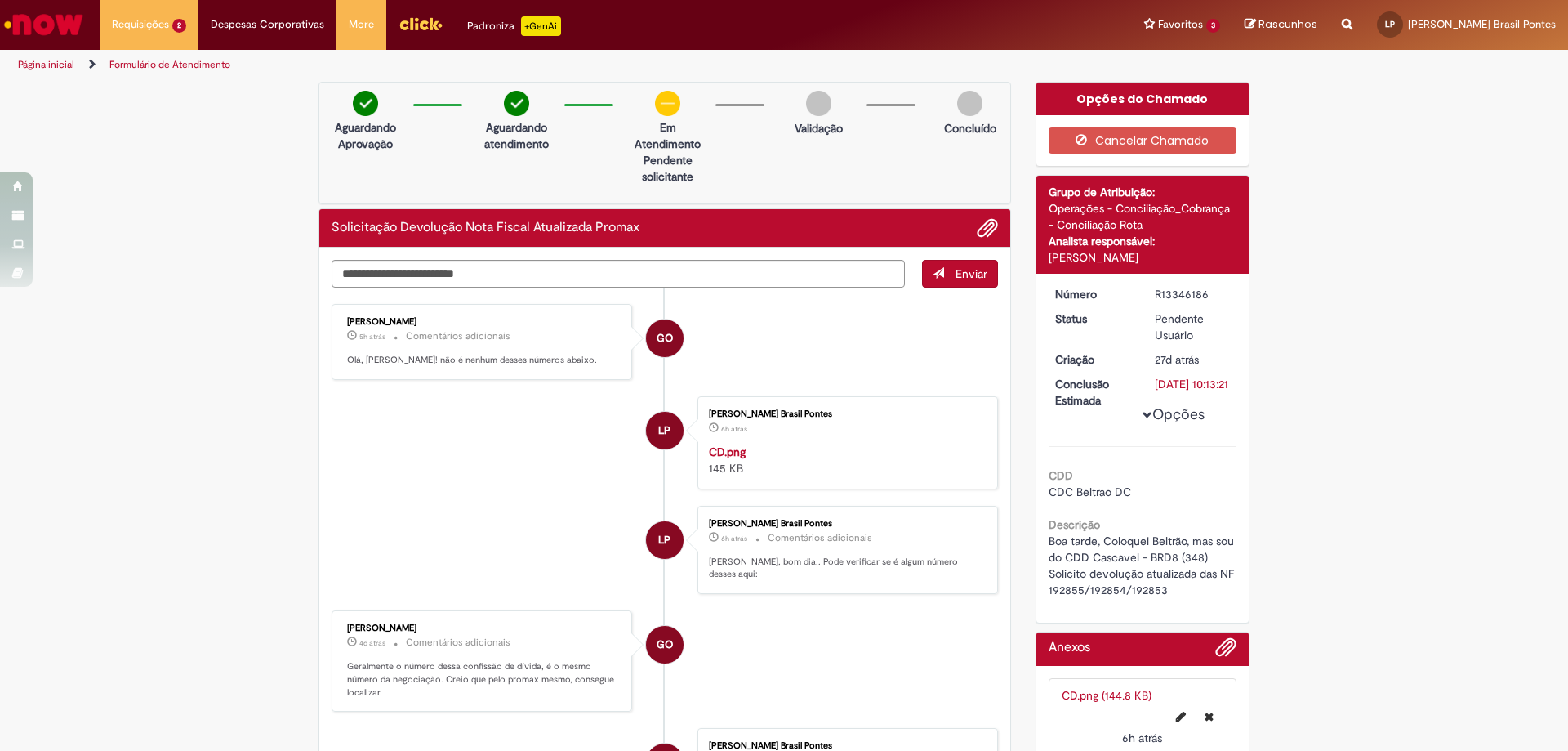
click at [33, 16] on img "Ir para a Homepage" at bounding box center [43, 24] width 84 height 32
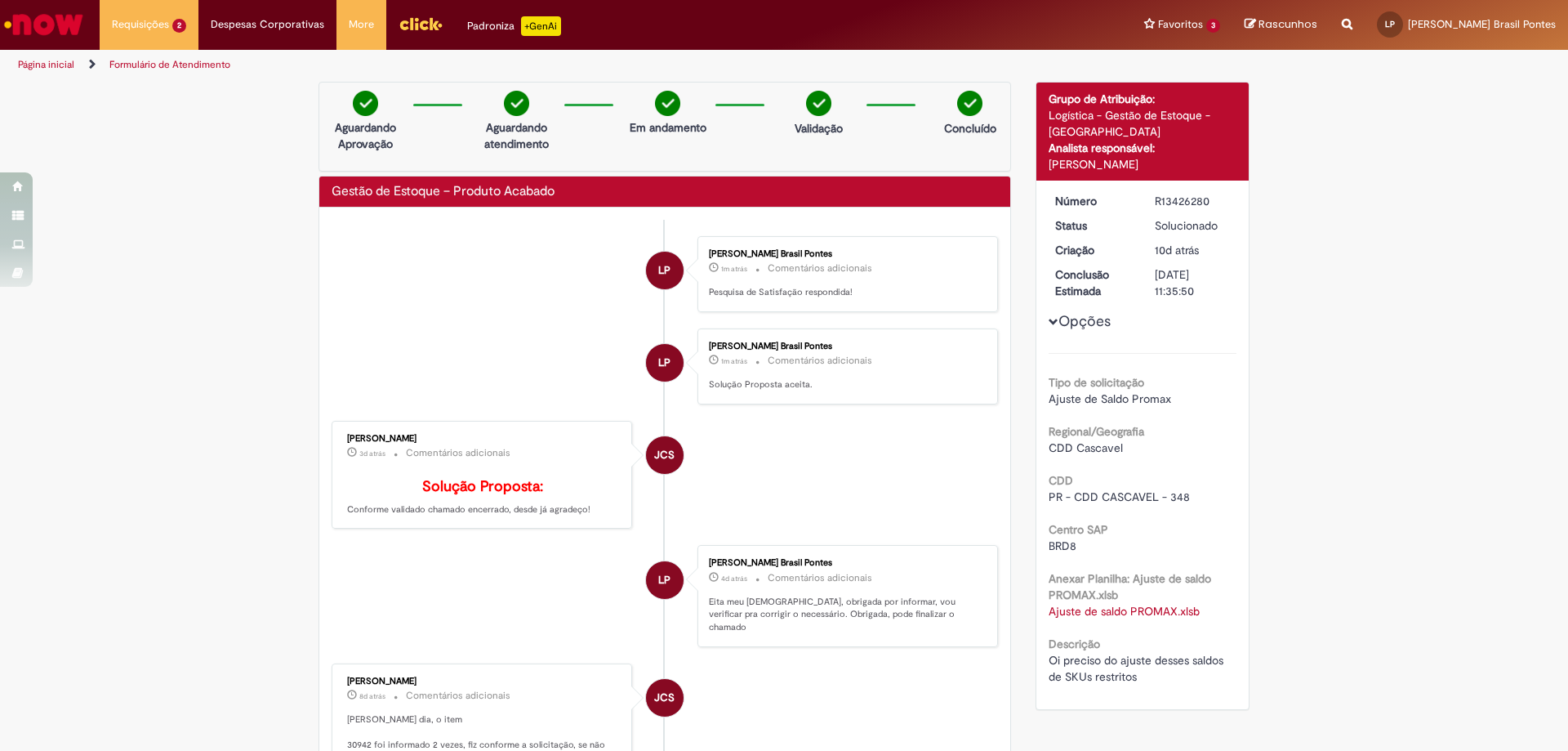
click at [55, 8] on img "Ir para a Homepage" at bounding box center [43, 24] width 84 height 32
